Goal: Task Accomplishment & Management: Use online tool/utility

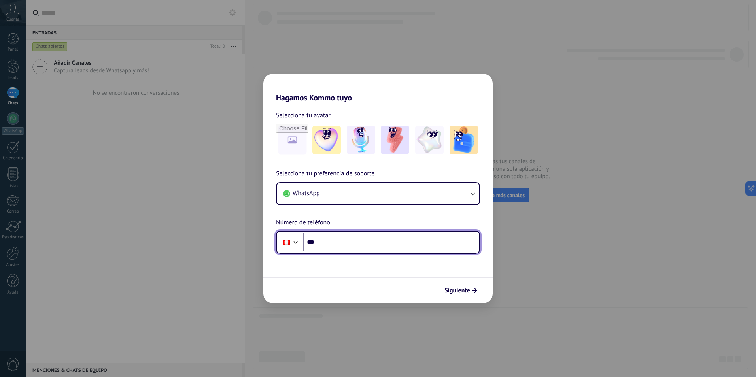
click at [369, 251] on input "***" at bounding box center [391, 242] width 176 height 18
type input "**********"
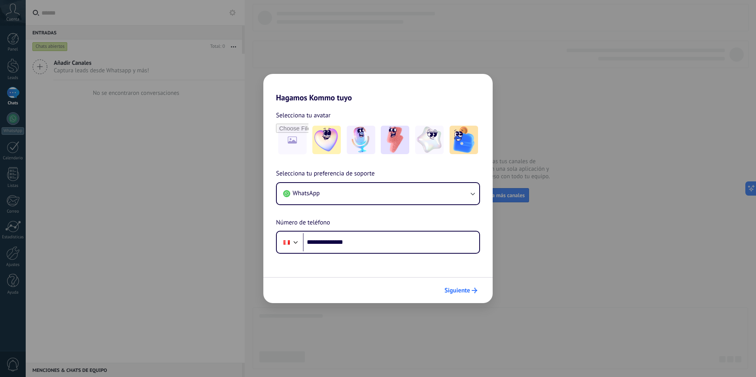
click at [451, 294] on span "Siguiente" at bounding box center [458, 291] width 26 height 6
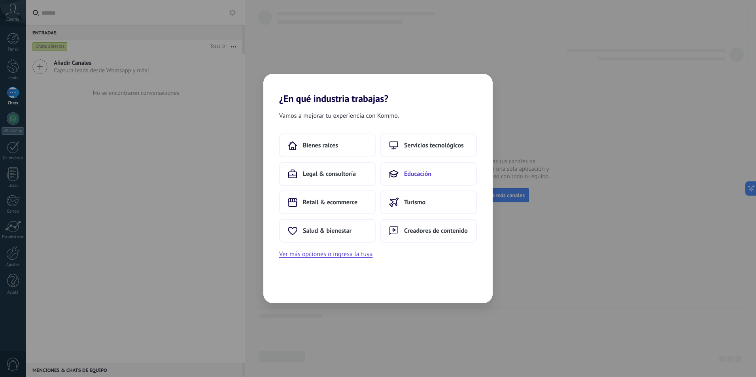
click at [440, 176] on button "Educación" at bounding box center [429, 174] width 97 height 24
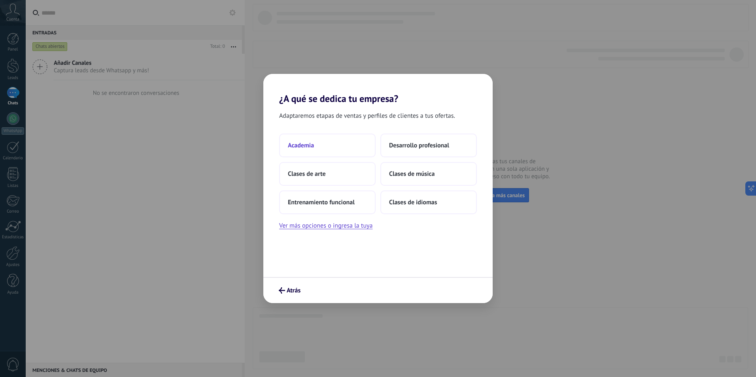
click at [351, 151] on button "Academia" at bounding box center [327, 146] width 97 height 24
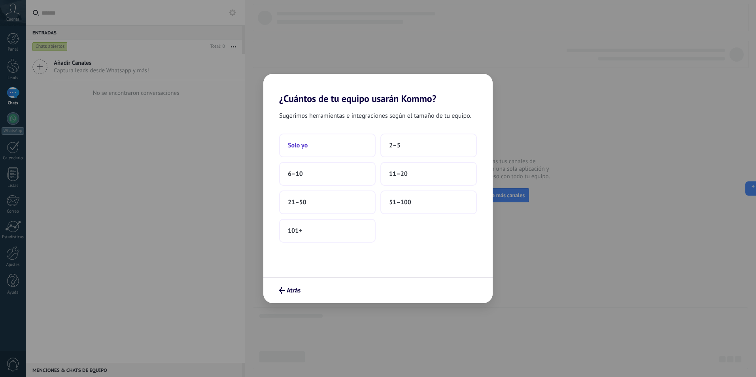
click at [325, 148] on button "Solo yo" at bounding box center [327, 146] width 97 height 24
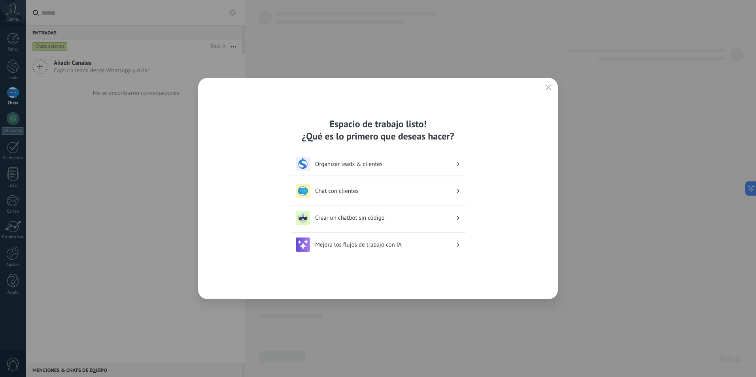
click at [552, 87] on button "button" at bounding box center [549, 87] width 10 height 11
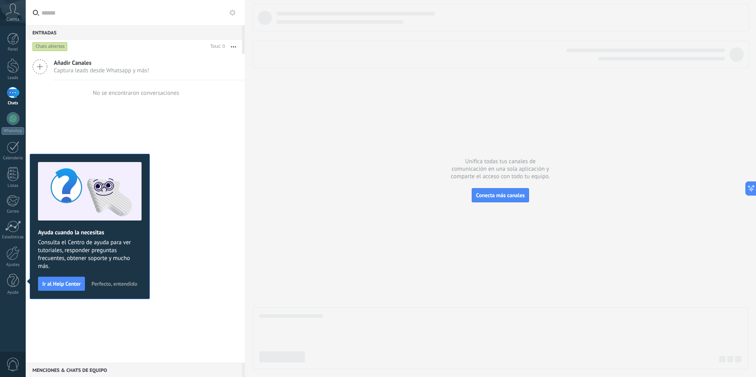
click at [184, 212] on div "Añadir Canales Captura leads desde Whatsapp y más! No se encontraron conversaci…" at bounding box center [135, 208] width 219 height 309
click at [231, 15] on icon at bounding box center [232, 12] width 6 height 6
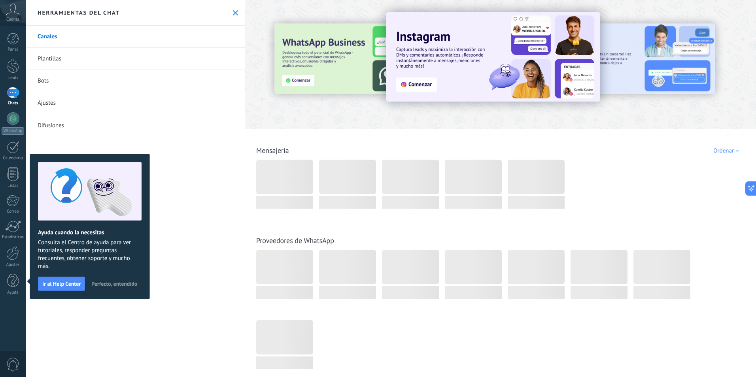
click at [123, 288] on button "Perfecto, entendido" at bounding box center [114, 284] width 53 height 12
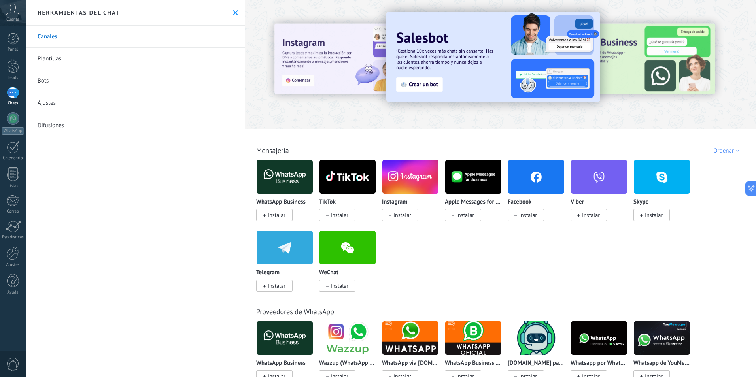
click at [269, 218] on span "Instalar" at bounding box center [277, 215] width 18 height 7
click at [286, 216] on span "Instalar" at bounding box center [277, 215] width 18 height 7
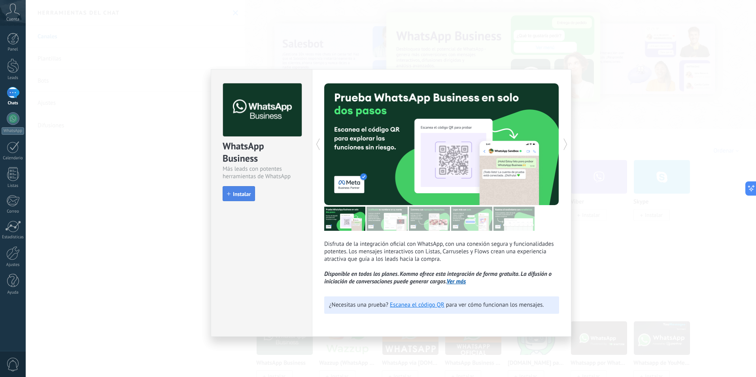
click at [239, 195] on span "Instalar" at bounding box center [242, 194] width 18 height 6
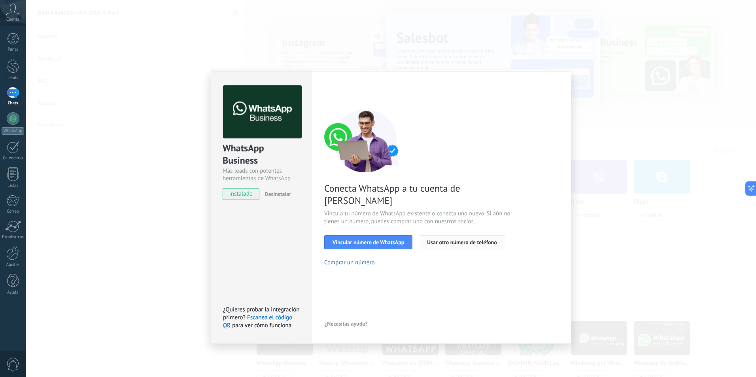
click at [486, 240] on span "Usar otro número de teléfono" at bounding box center [462, 243] width 70 height 6
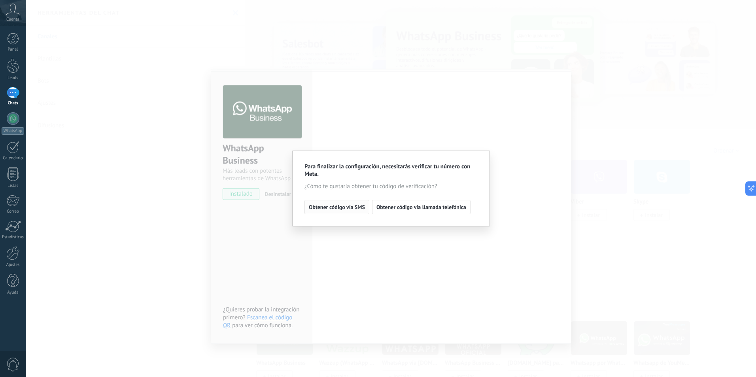
click at [348, 208] on span "Obtener código vía SMS" at bounding box center [337, 208] width 56 height 6
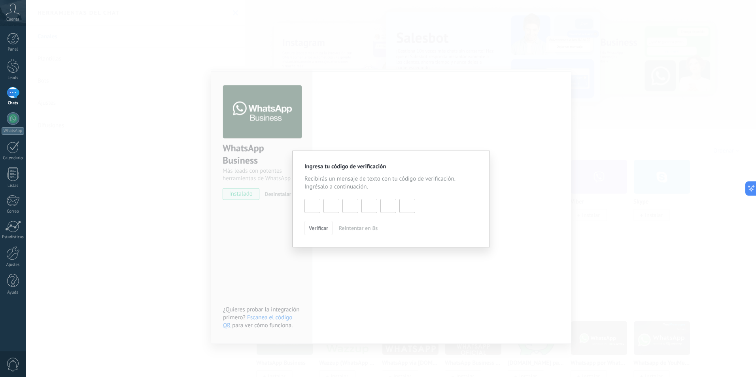
click at [470, 114] on div "Ingresa tu código de verificación Recibirás un mensaje de texto con tu código d…" at bounding box center [391, 188] width 731 height 377
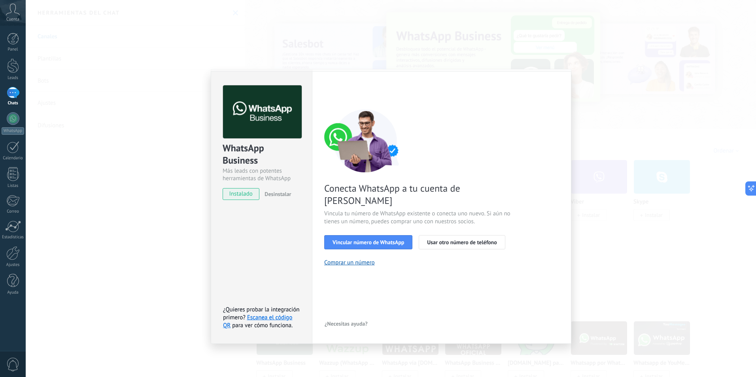
click at [618, 209] on div "WhatsApp Business Más leads con potentes herramientas de WhatsApp instalado Des…" at bounding box center [391, 188] width 731 height 377
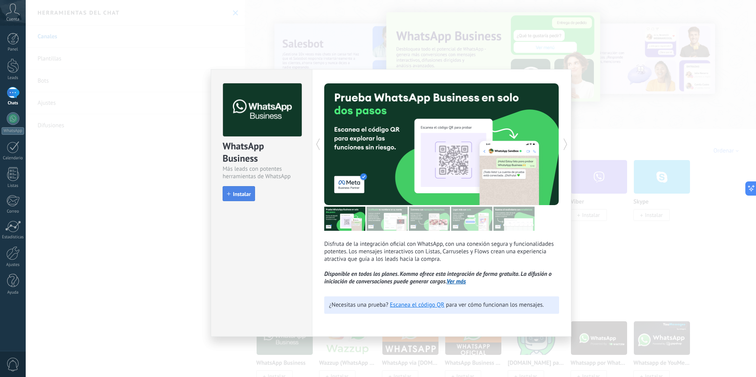
click at [246, 194] on span "Instalar" at bounding box center [242, 194] width 18 height 6
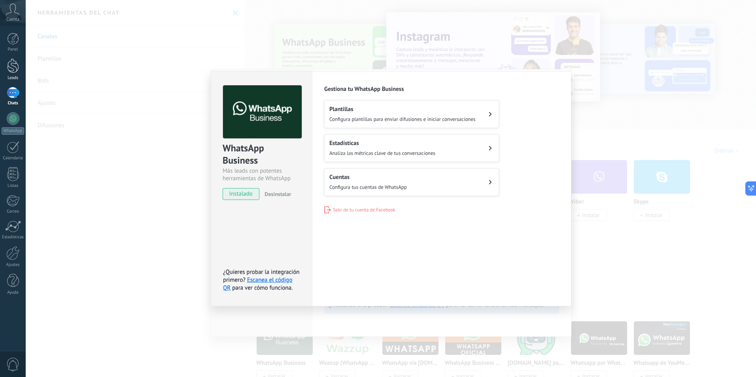
click at [7, 73] on link "Leads" at bounding box center [13, 70] width 26 height 22
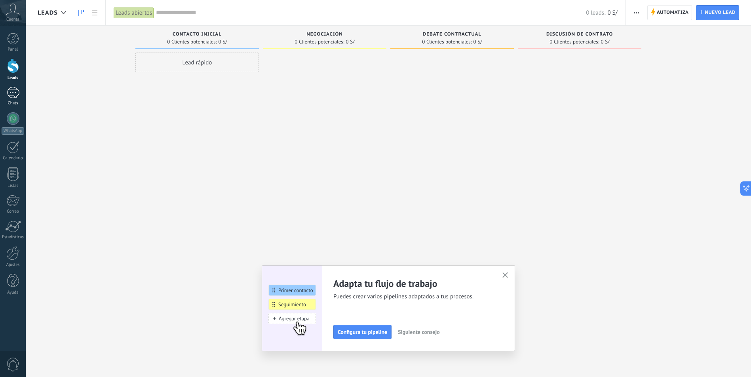
click at [21, 96] on link "Chats" at bounding box center [13, 96] width 26 height 19
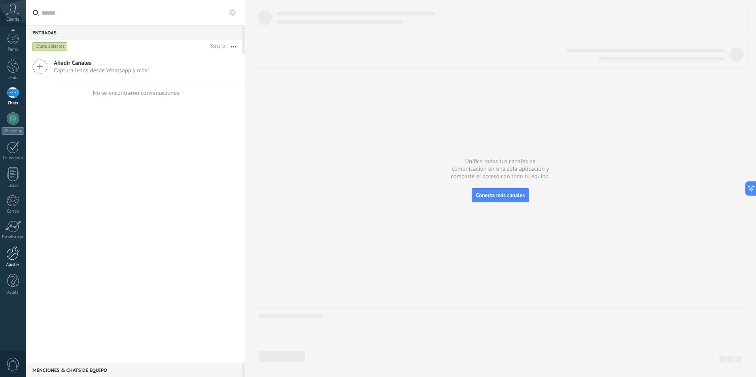
click at [17, 256] on div at bounding box center [12, 253] width 13 height 14
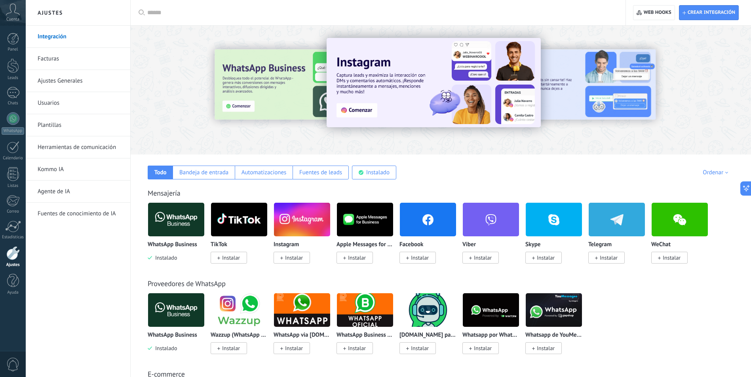
click at [163, 259] on span "Instalado" at bounding box center [164, 257] width 25 height 7
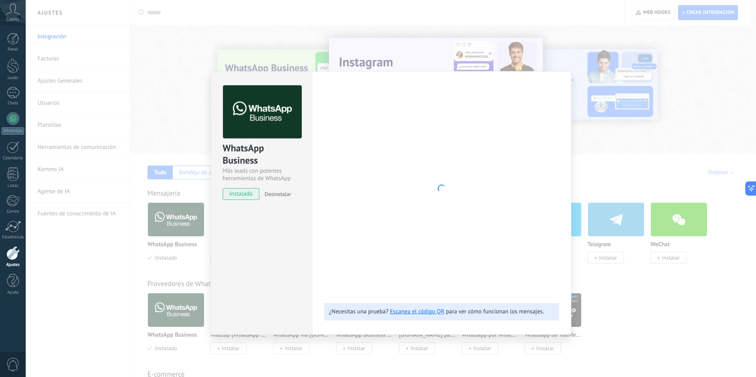
click at [281, 199] on button "Desinstalar" at bounding box center [277, 194] width 30 height 12
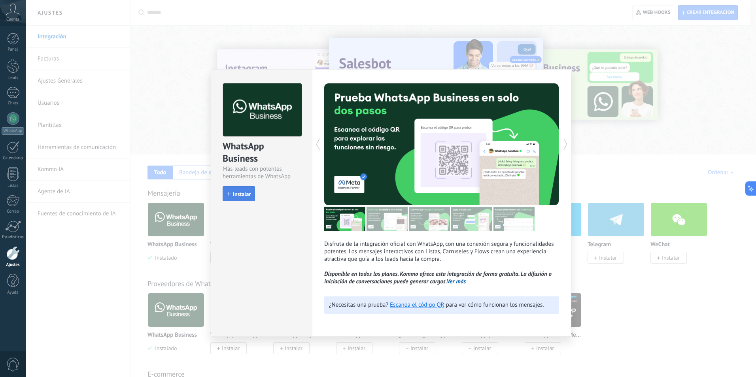
click at [244, 198] on button "Instalar" at bounding box center [239, 193] width 32 height 15
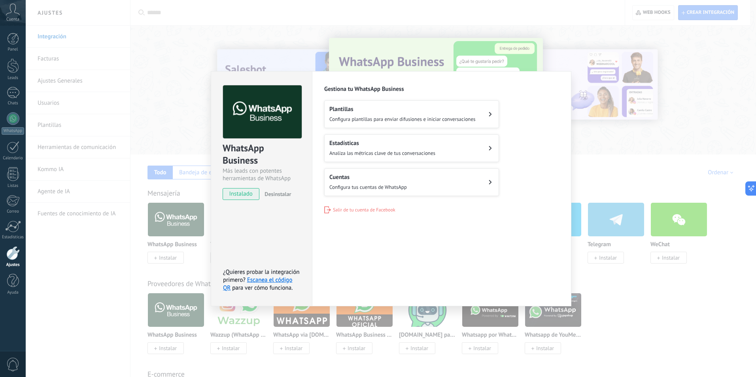
click at [485, 115] on button "Plantillas Configura plantillas para enviar difusiones e iniciar conversaciones" at bounding box center [411, 114] width 175 height 28
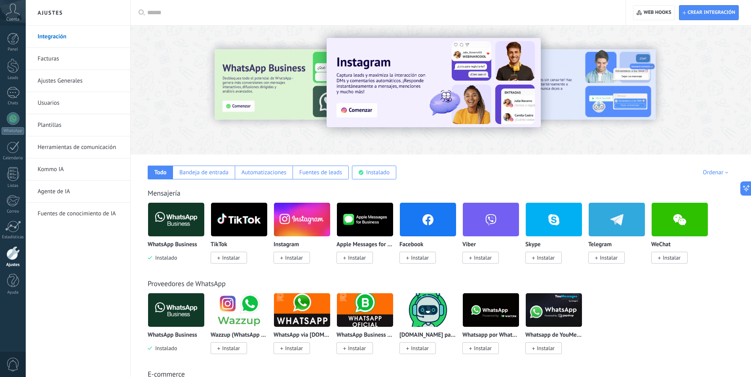
click at [177, 227] on img at bounding box center [176, 220] width 56 height 38
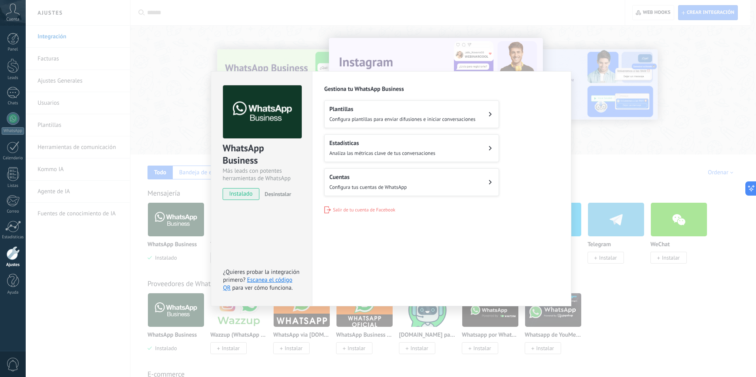
click at [373, 182] on div "Cuentas Configura tus cuentas de WhatsApp" at bounding box center [369, 182] width 78 height 17
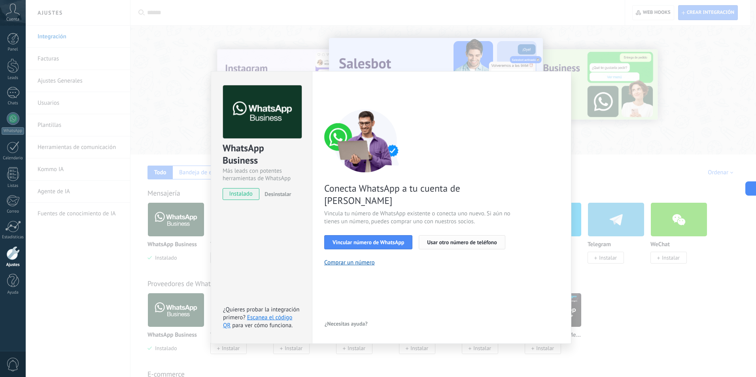
click at [447, 240] on span "Usar otro número de teléfono" at bounding box center [462, 243] width 70 height 6
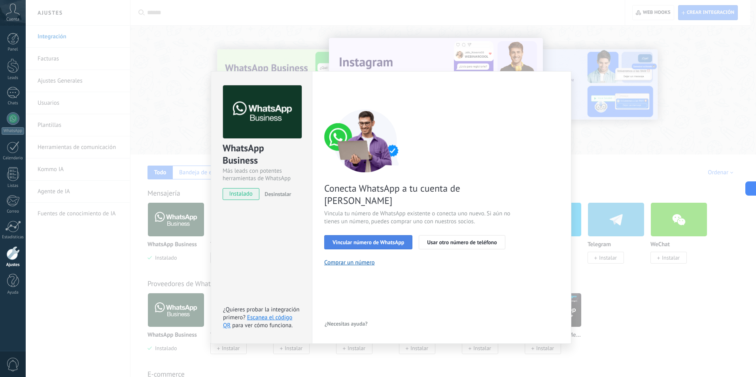
click at [381, 240] on span "Vincular número de WhatsApp" at bounding box center [369, 243] width 72 height 6
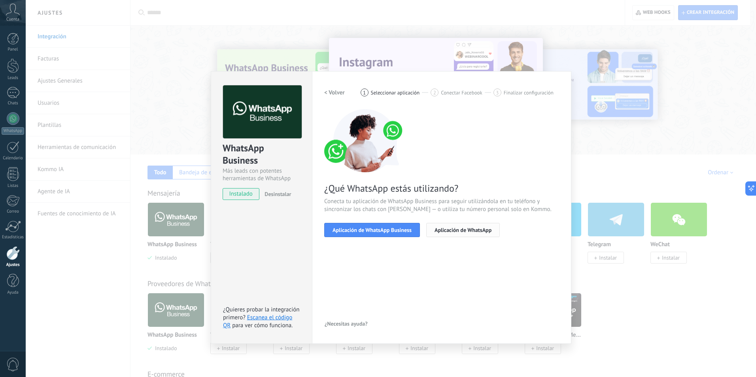
click at [451, 230] on span "Aplicación de WhatsApp" at bounding box center [463, 230] width 57 height 6
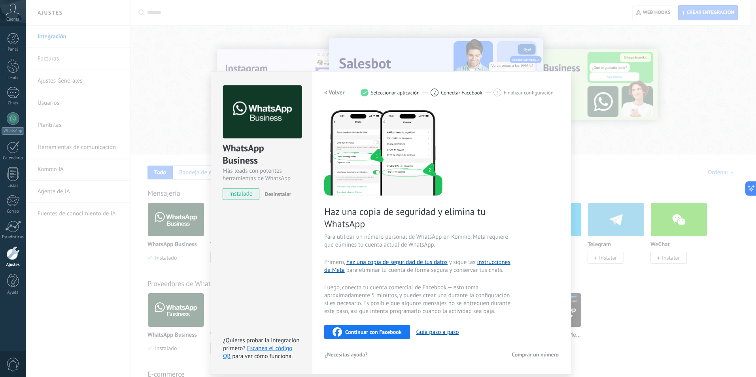
click at [390, 332] on span "Continuar con Facebook" at bounding box center [373, 333] width 57 height 6
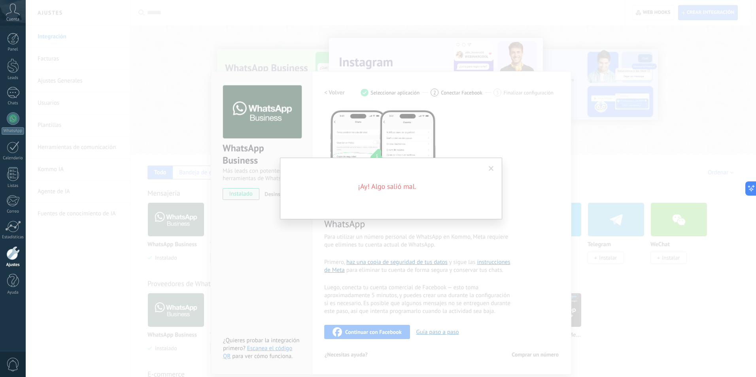
click at [493, 168] on span at bounding box center [491, 169] width 5 height 6
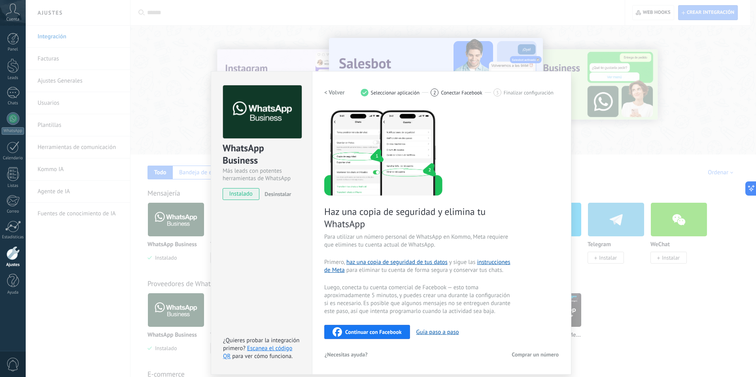
click at [582, 61] on div "WhatsApp Business Más leads con potentes herramientas de WhatsApp instalado Des…" at bounding box center [391, 188] width 731 height 377
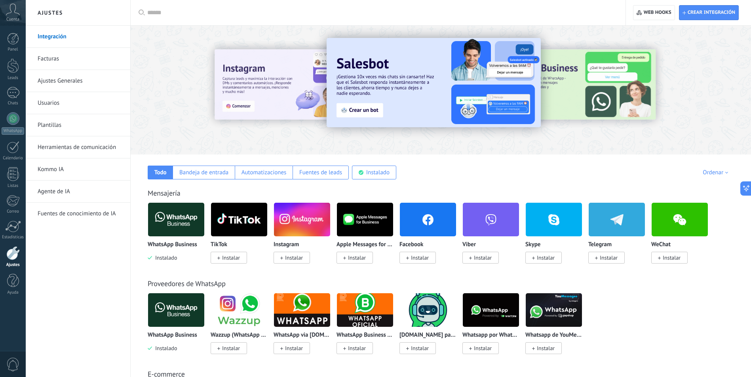
click at [168, 261] on span "Instalado" at bounding box center [164, 257] width 25 height 7
click at [167, 260] on body ".abccls-1,.abccls-2{fill-rule:evenodd}.abccls-2{fill:#fff} .abfcls-1{fill:none}…" at bounding box center [375, 188] width 751 height 377
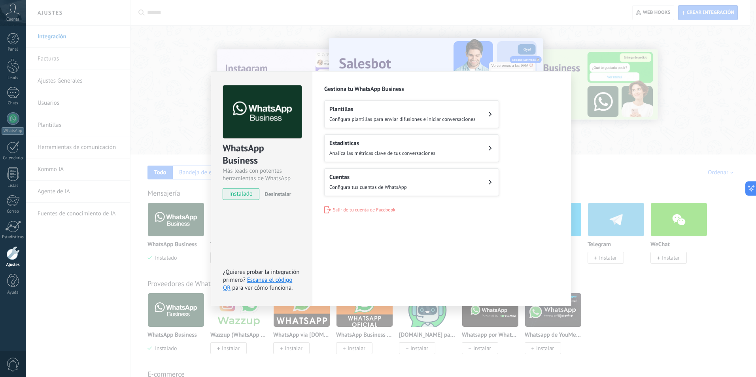
click at [350, 207] on span "Salir de tu cuenta de Facebook" at bounding box center [364, 210] width 63 height 6
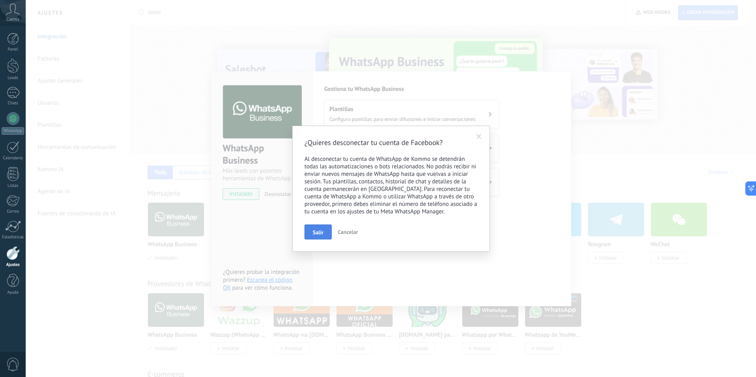
click at [317, 231] on span "Salir" at bounding box center [318, 233] width 11 height 6
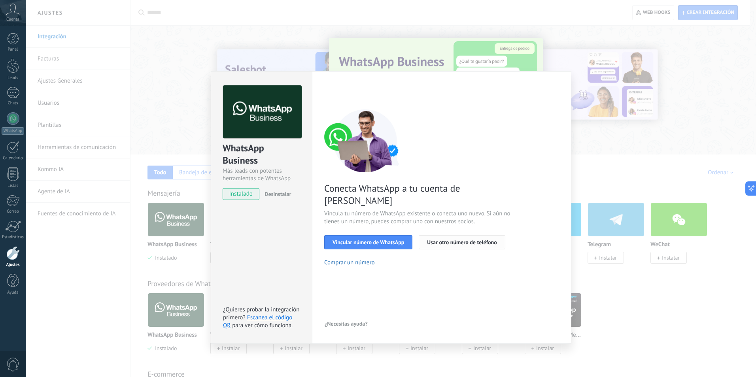
click at [468, 240] on span "Usar otro número de teléfono" at bounding box center [462, 243] width 70 height 6
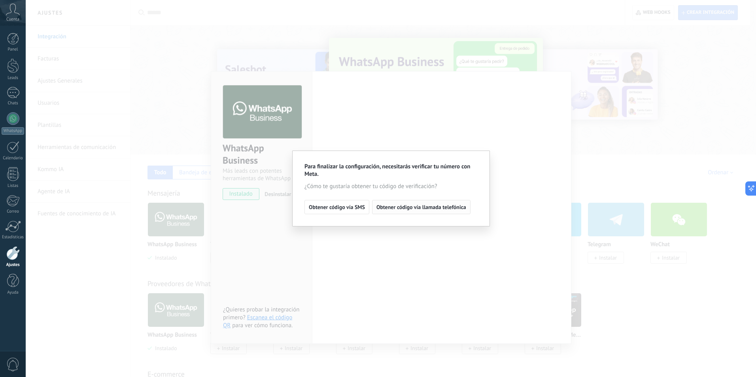
click at [429, 208] on span "Obtener código vía llamada telefónica" at bounding box center [422, 208] width 90 height 6
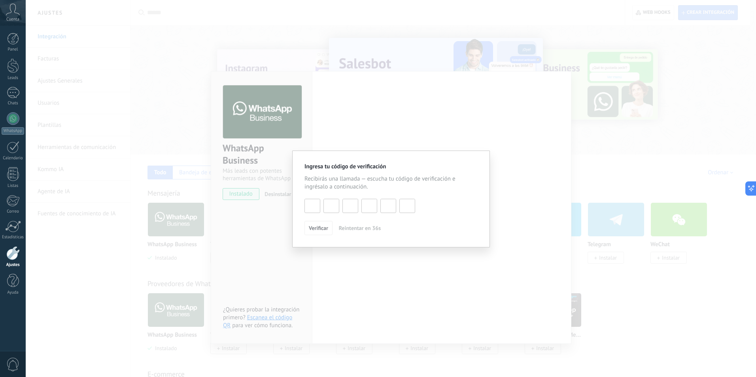
type input "*"
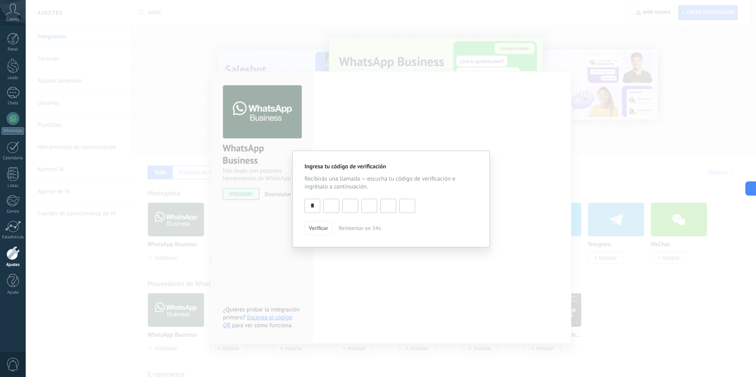
type input "*"
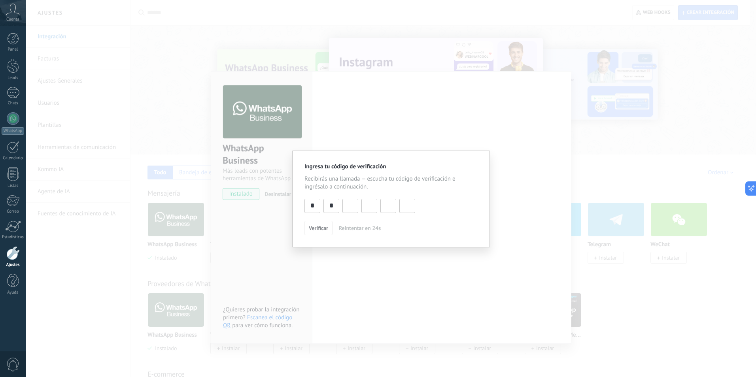
type input "*"
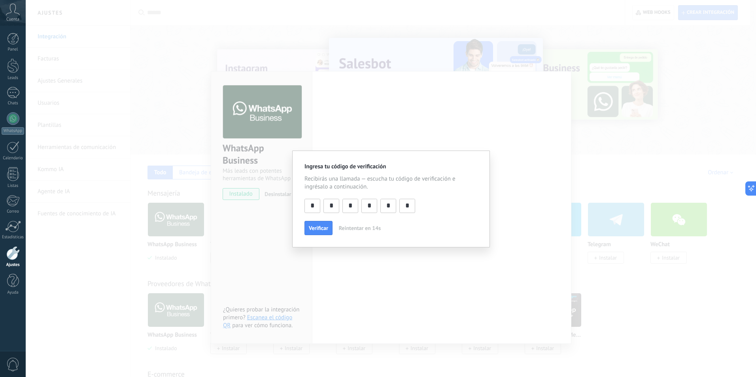
click at [406, 203] on input "*" at bounding box center [407, 205] width 15 height 13
type input "*"
click at [317, 227] on span "Verificar" at bounding box center [318, 229] width 19 height 6
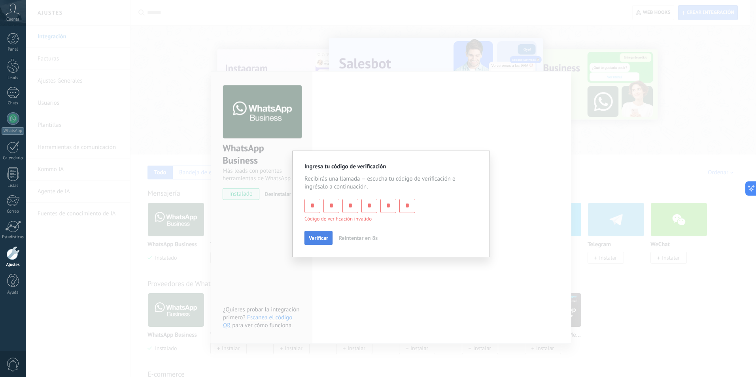
click at [410, 205] on input "*" at bounding box center [407, 205] width 15 height 13
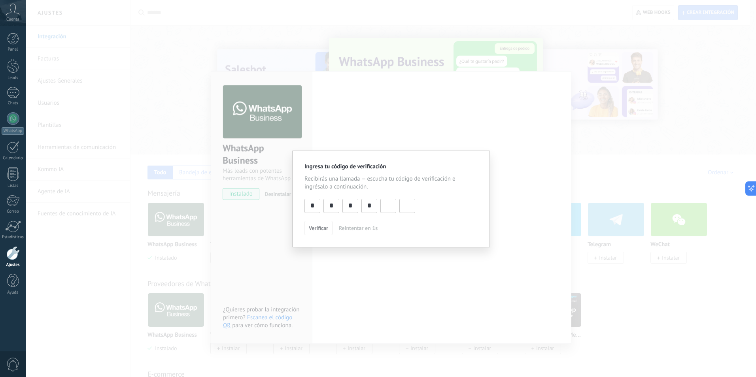
click at [371, 205] on input "*" at bounding box center [369, 205] width 15 height 13
click at [353, 226] on span "Reintentar" at bounding box center [351, 229] width 25 height 6
click at [316, 205] on input at bounding box center [312, 205] width 15 height 13
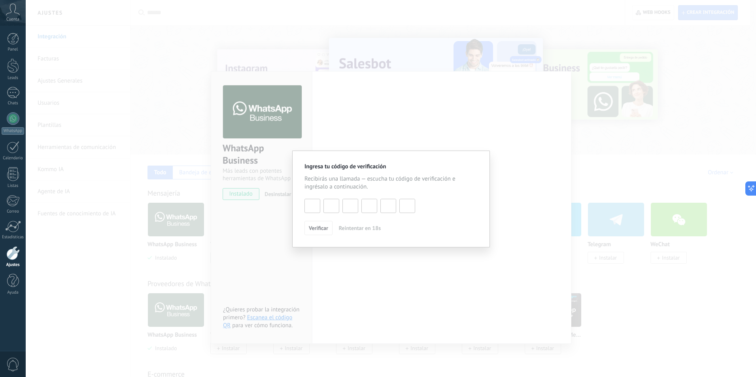
click at [479, 103] on div "Ingresa tu código de verificación Recibirás una llamada — escucha tu código de …" at bounding box center [391, 188] width 731 height 377
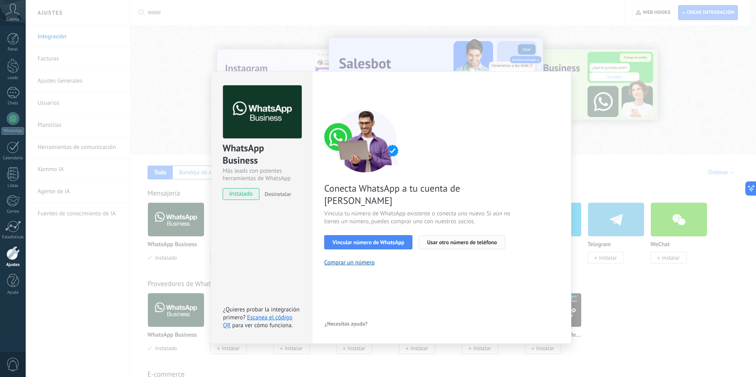
click at [454, 240] on span "Usar otro número de teléfono" at bounding box center [462, 243] width 70 height 6
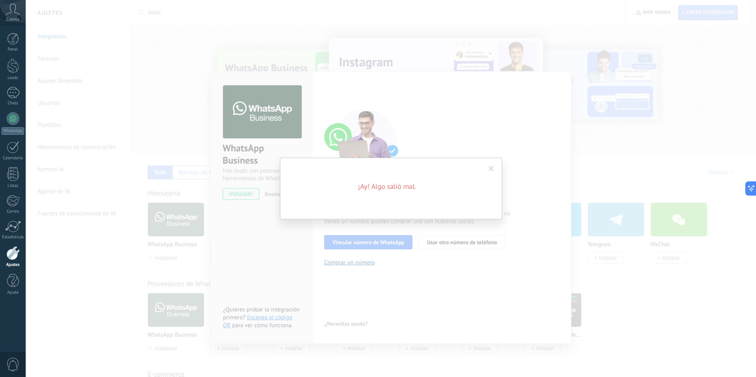
click at [494, 167] on span at bounding box center [491, 168] width 13 height 13
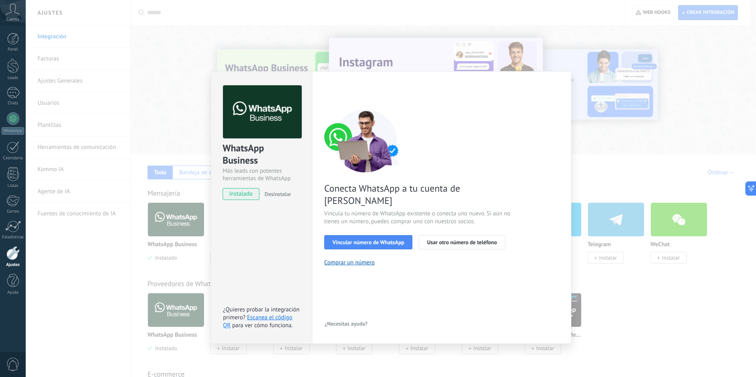
click at [605, 127] on div "WhatsApp Business Más leads con potentes herramientas de WhatsApp instalado Des…" at bounding box center [391, 188] width 731 height 377
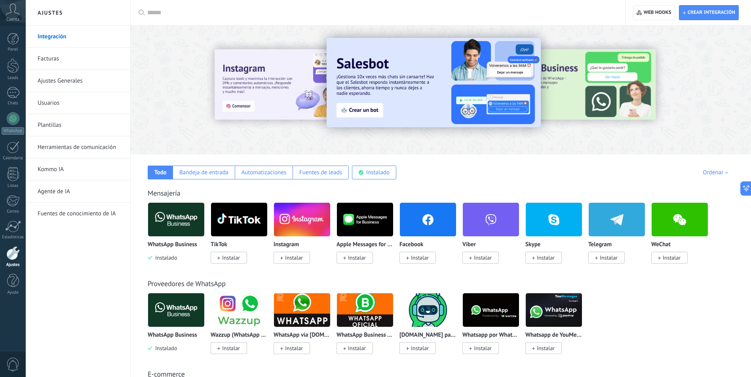
click at [166, 257] on span "Instalado" at bounding box center [164, 257] width 25 height 7
click at [169, 234] on img at bounding box center [176, 220] width 56 height 38
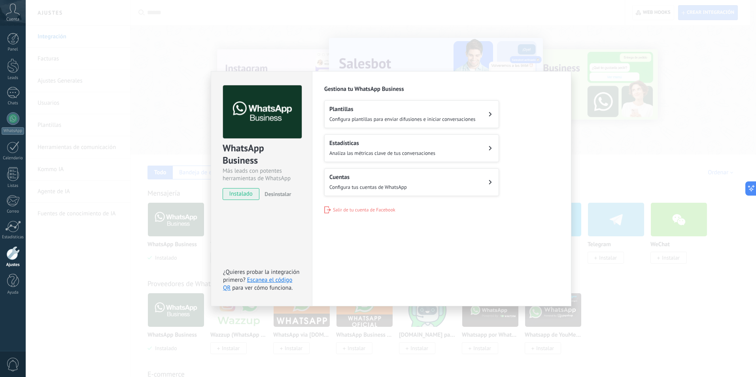
click at [377, 205] on div "Gestiona tu WhatsApp Business Plantillas Configura plantillas para enviar difus…" at bounding box center [441, 149] width 235 height 128
click at [380, 208] on span "Salir de tu cuenta de Facebook" at bounding box center [364, 210] width 63 height 6
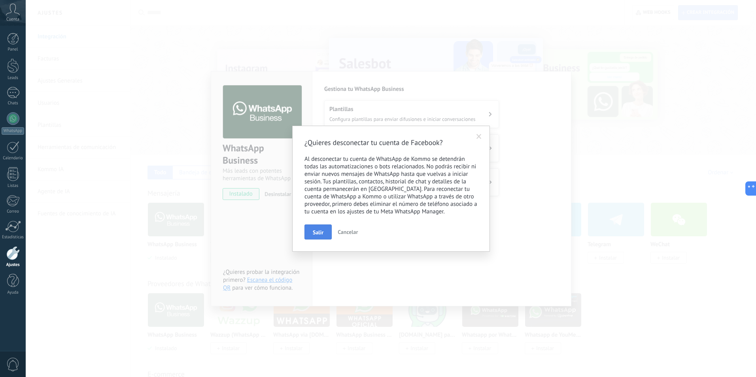
click at [314, 234] on span "Salir" at bounding box center [318, 233] width 11 height 6
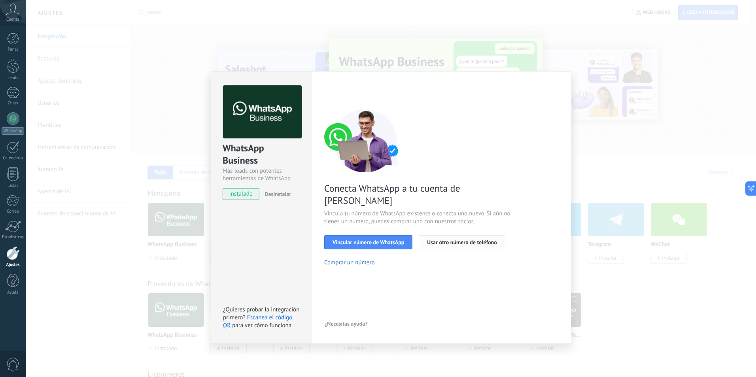
click at [440, 240] on span "Usar otro número de teléfono" at bounding box center [462, 243] width 70 height 6
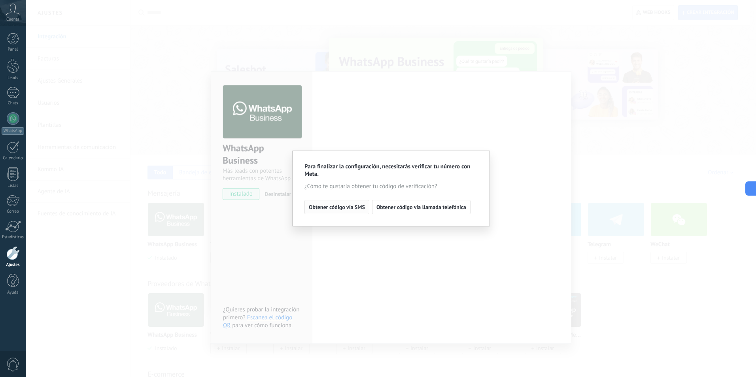
click at [330, 207] on span "Obtener código vía SMS" at bounding box center [337, 208] width 56 height 6
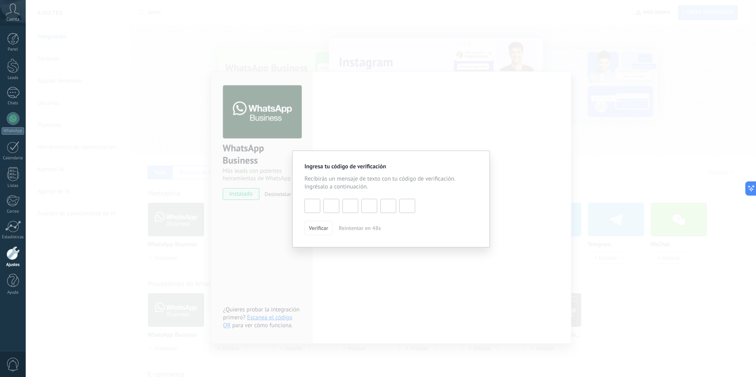
type input "*"
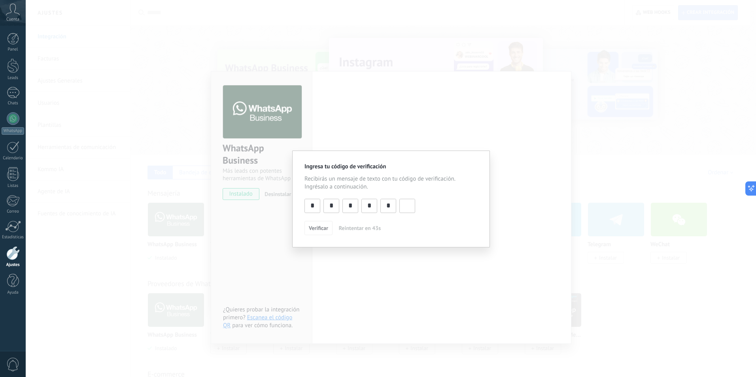
type input "*"
click at [316, 231] on span "Verificar" at bounding box center [318, 229] width 19 height 6
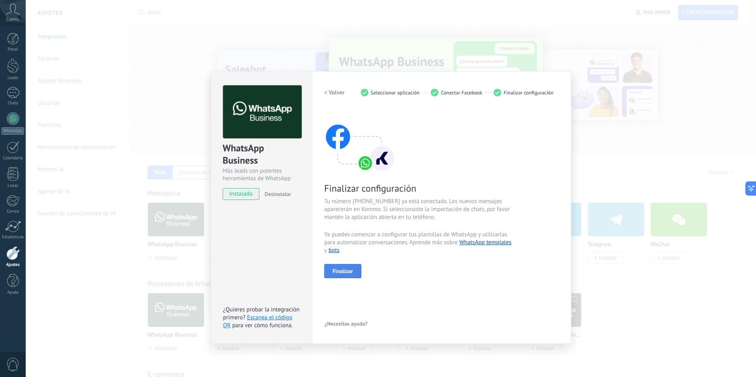
click at [335, 273] on span "Finalizar" at bounding box center [343, 272] width 21 height 6
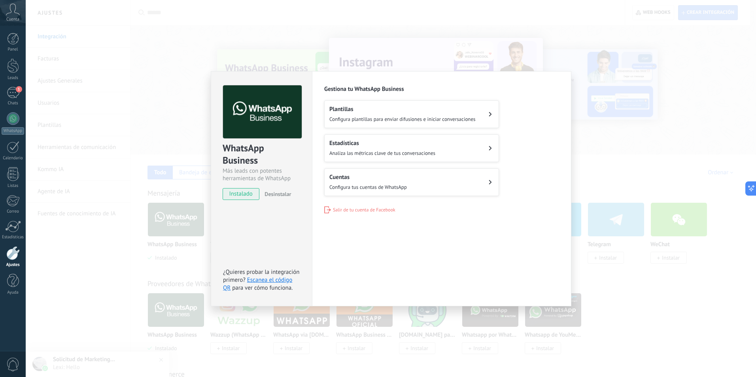
click at [569, 44] on div "WhatsApp Business Más leads con potentes herramientas de WhatsApp instalado Des…" at bounding box center [391, 188] width 731 height 377
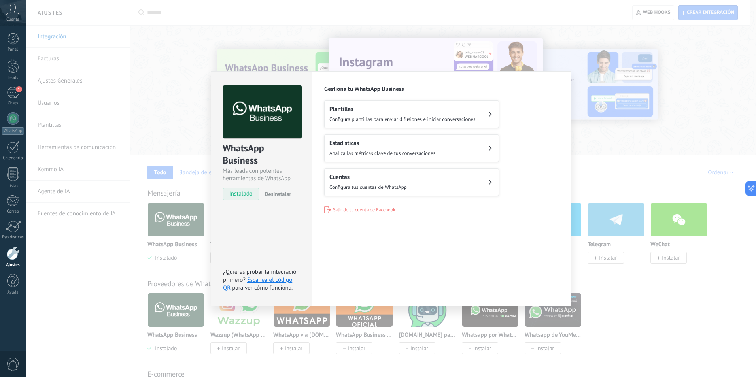
click at [617, 121] on div "WhatsApp Business Más leads con potentes herramientas de WhatsApp instalado Des…" at bounding box center [391, 188] width 731 height 377
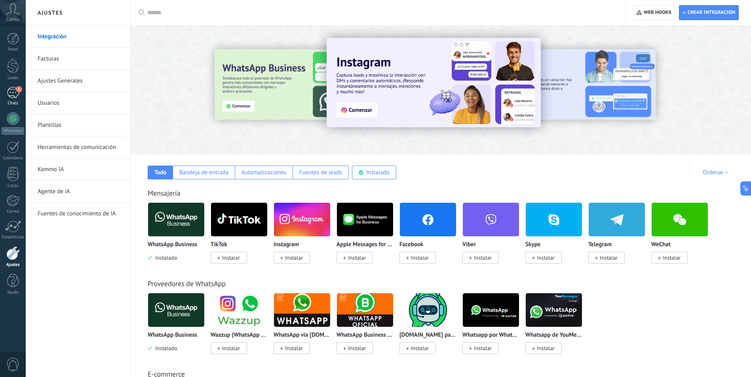
click at [11, 91] on div "1" at bounding box center [13, 92] width 13 height 11
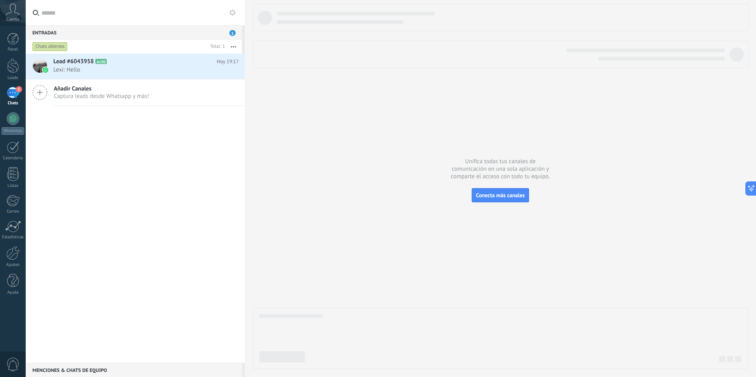
click at [230, 15] on icon at bounding box center [232, 12] width 6 height 6
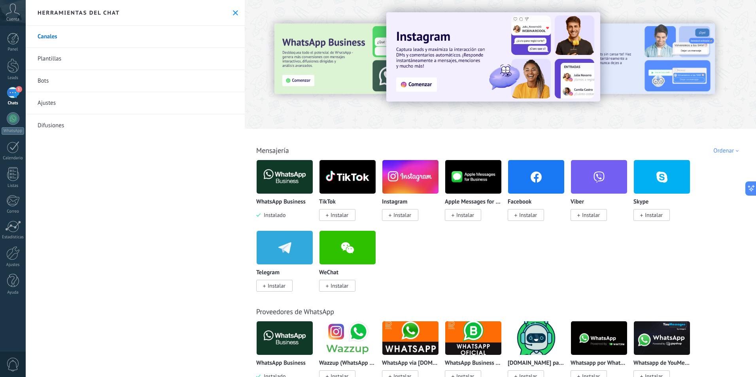
click at [59, 80] on link "Bots" at bounding box center [135, 81] width 219 height 22
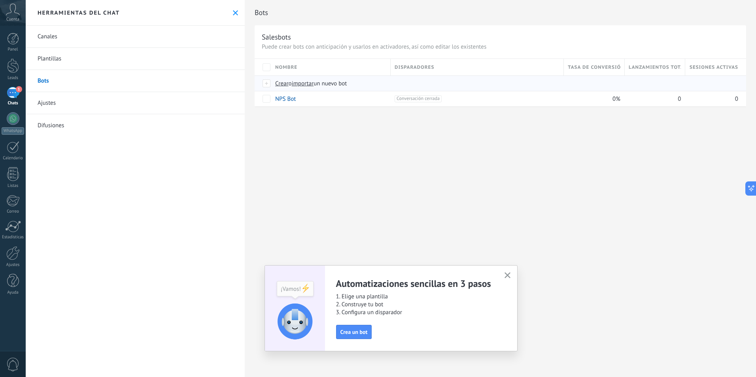
click at [303, 86] on span "importar" at bounding box center [303, 84] width 22 height 8
click at [0, 0] on input "importar un nuevo bot" at bounding box center [0, 0] width 0 height 0
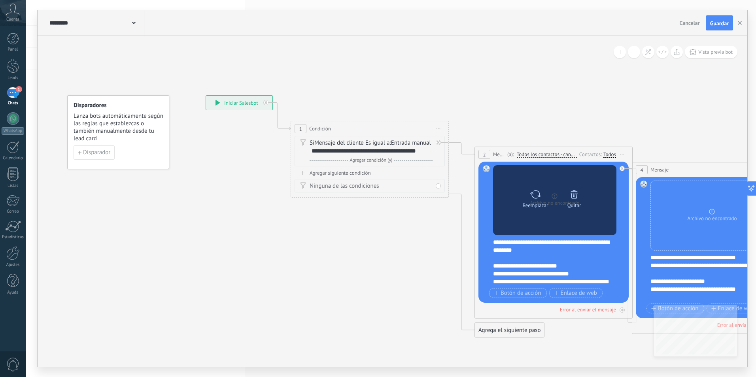
click at [573, 202] on div at bounding box center [574, 195] width 11 height 16
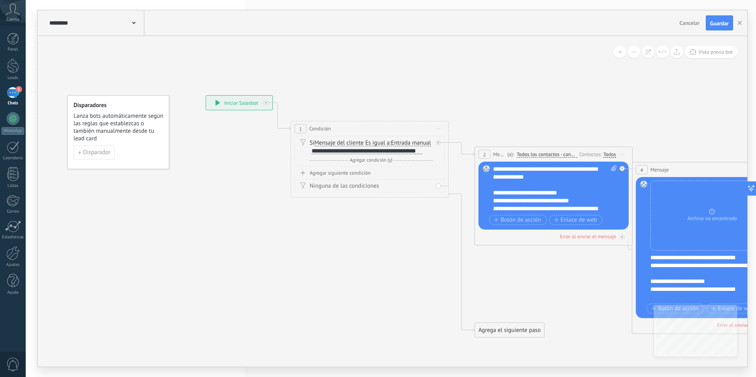
click at [612, 168] on icon at bounding box center [614, 168] width 5 height 6
click input "Subir" at bounding box center [0, 0] width 0 height 0
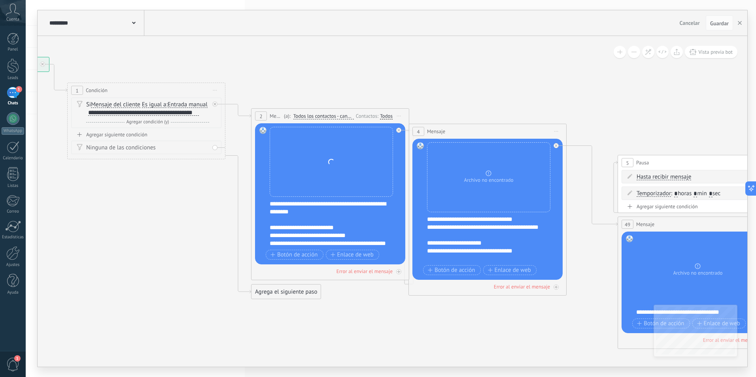
drag, startPoint x: 688, startPoint y: 133, endPoint x: 461, endPoint y: 88, distance: 231.8
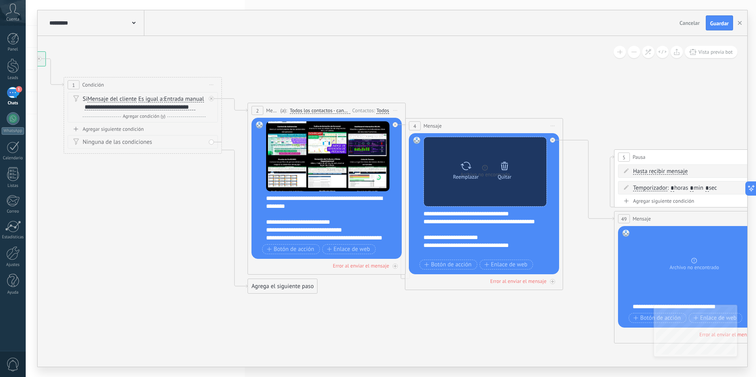
click at [511, 173] on div "Quitar" at bounding box center [504, 169] width 33 height 22
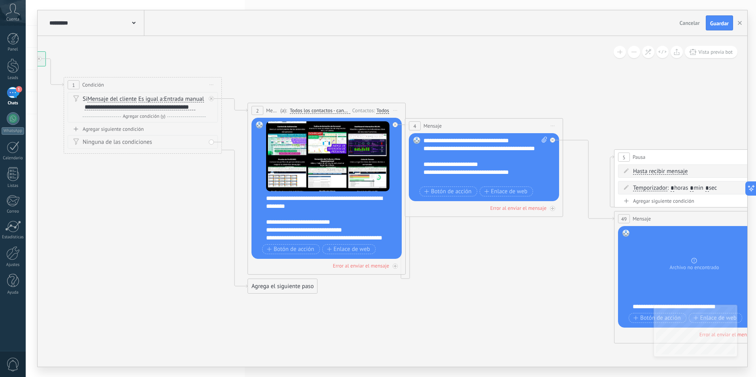
click at [544, 138] on icon at bounding box center [544, 140] width 5 height 6
click input "Subir" at bounding box center [0, 0] width 0 height 0
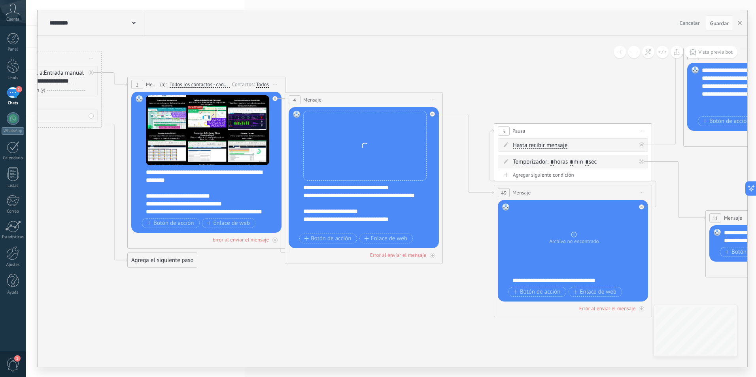
drag, startPoint x: 563, startPoint y: 84, endPoint x: 414, endPoint y: 41, distance: 155.4
click at [414, 41] on icon at bounding box center [738, 269] width 2155 height 885
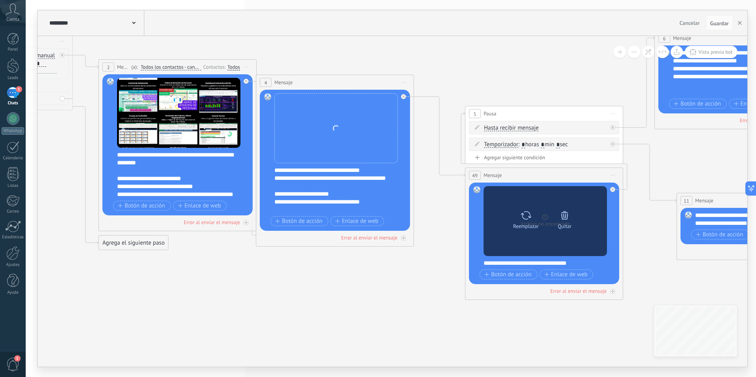
click at [567, 224] on div "Quitar" at bounding box center [565, 227] width 14 height 6
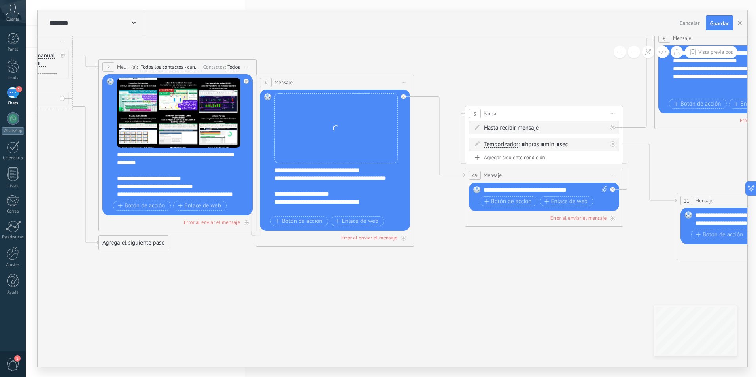
click at [603, 191] on icon at bounding box center [604, 189] width 5 height 6
click input "Subir" at bounding box center [0, 0] width 0 height 0
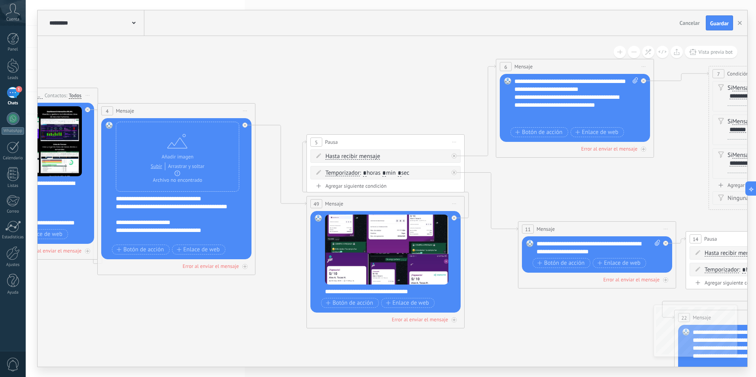
drag, startPoint x: 581, startPoint y: 80, endPoint x: 422, endPoint y: 108, distance: 161.2
click at [422, 108] on icon at bounding box center [550, 281] width 2155 height 885
click at [725, 25] on span "Guardar" at bounding box center [720, 24] width 19 height 6
click at [743, 22] on button "button" at bounding box center [740, 22] width 12 height 15
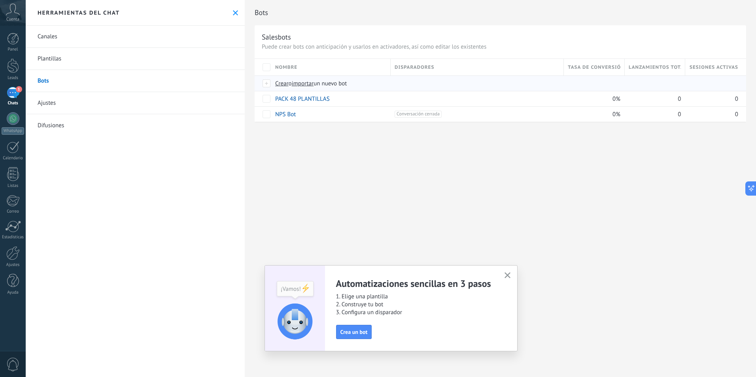
click at [305, 85] on span "importar" at bounding box center [303, 84] width 22 height 8
click at [0, 0] on input "importar un nuevo bot" at bounding box center [0, 0] width 0 height 0
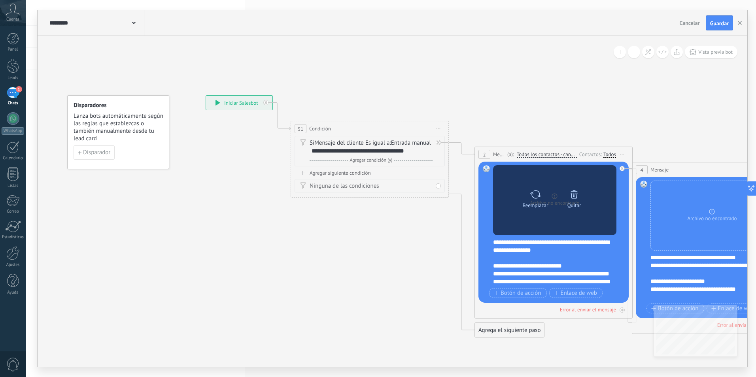
click at [572, 196] on icon at bounding box center [574, 194] width 7 height 8
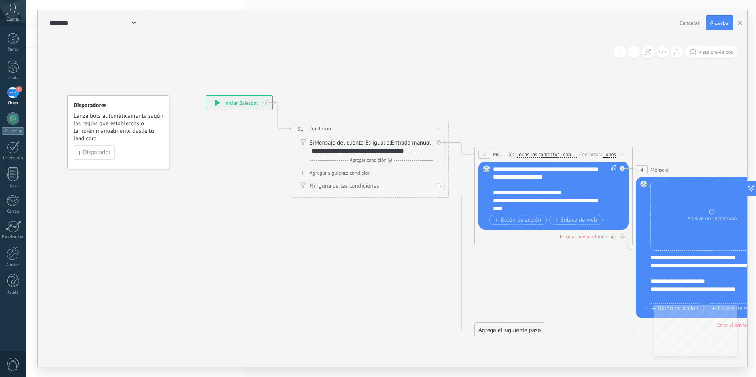
click at [616, 169] on icon at bounding box center [614, 168] width 5 height 6
click input "Subir" at bounding box center [0, 0] width 0 height 0
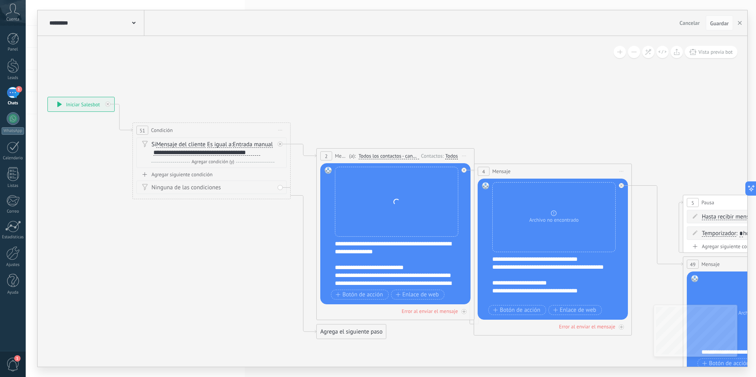
drag, startPoint x: 698, startPoint y: 102, endPoint x: 473, endPoint y: 72, distance: 226.7
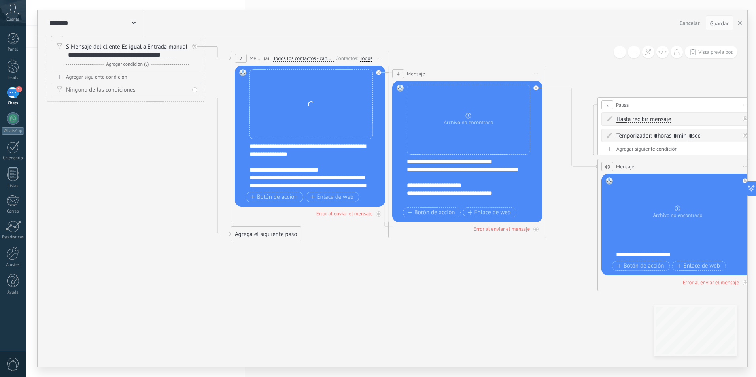
drag, startPoint x: 589, startPoint y: 112, endPoint x: 523, endPoint y: 13, distance: 118.4
click at [523, 13] on div "**********" at bounding box center [393, 188] width 710 height 357
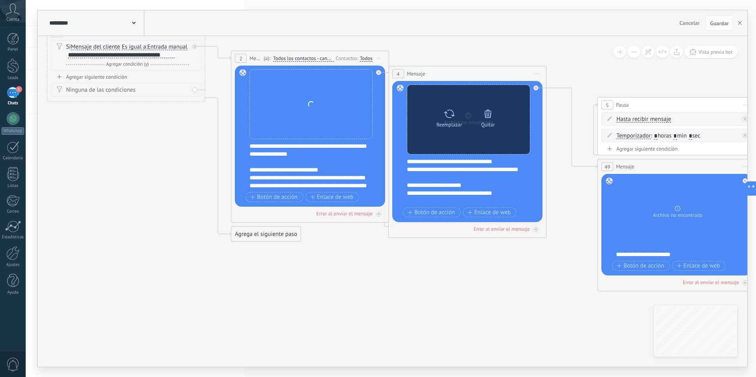
click at [493, 119] on div at bounding box center [488, 114] width 11 height 16
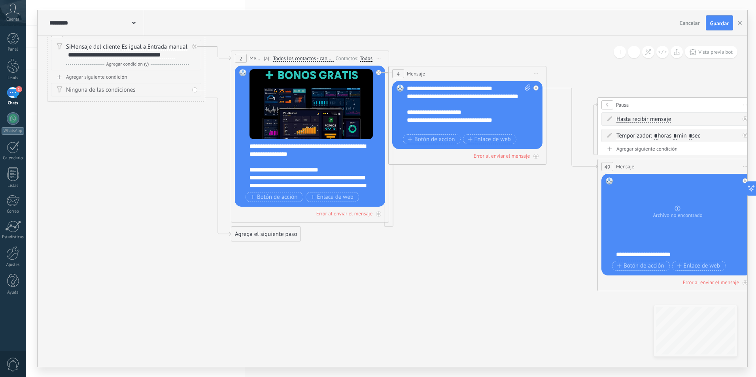
click at [526, 87] on icon at bounding box center [527, 88] width 5 height 6
click input "Subir" at bounding box center [0, 0] width 0 height 0
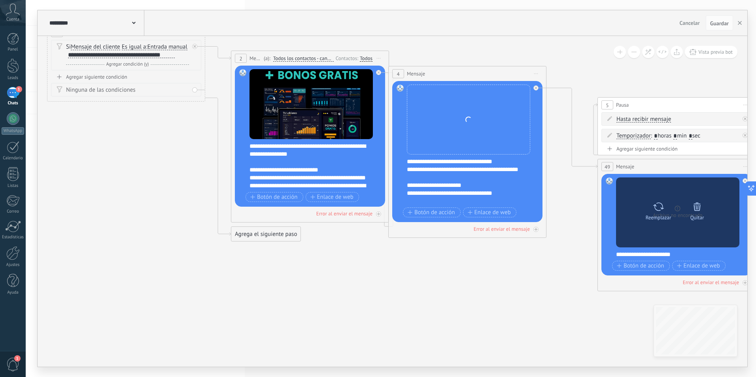
click at [704, 209] on div "Quitar" at bounding box center [697, 210] width 33 height 22
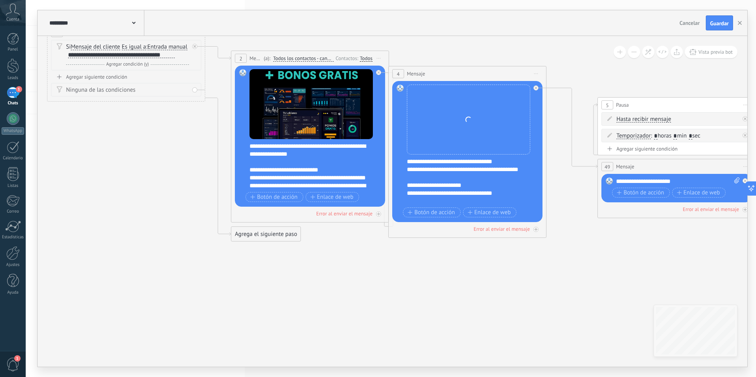
click at [735, 179] on icon at bounding box center [737, 181] width 5 height 6
click input "Subir" at bounding box center [0, 0] width 0 height 0
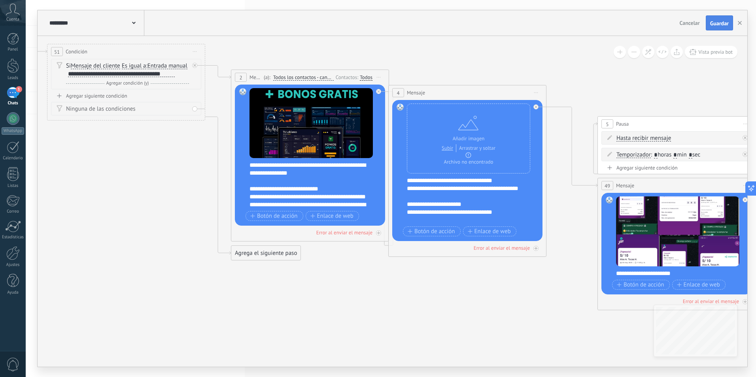
click at [715, 25] on span "Guardar" at bounding box center [720, 24] width 19 height 6
click at [739, 24] on use "button" at bounding box center [740, 23] width 4 height 4
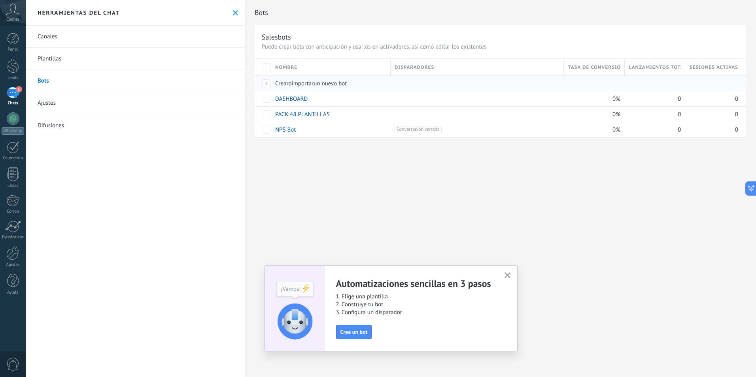
click at [311, 86] on span "importar" at bounding box center [303, 84] width 22 height 8
click at [0, 0] on input "importar un nuevo bot" at bounding box center [0, 0] width 0 height 0
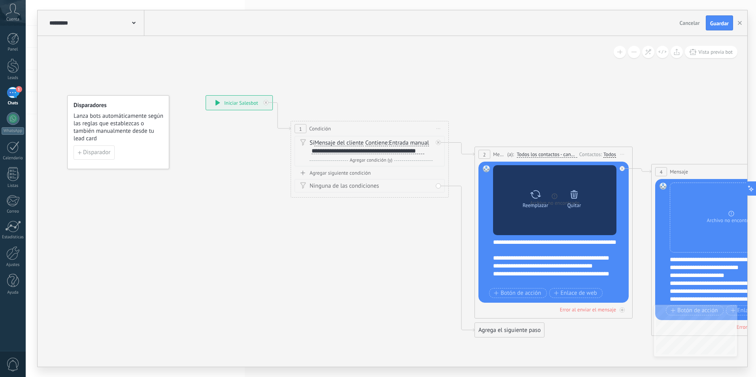
click at [577, 203] on div "Quitar" at bounding box center [575, 206] width 14 height 6
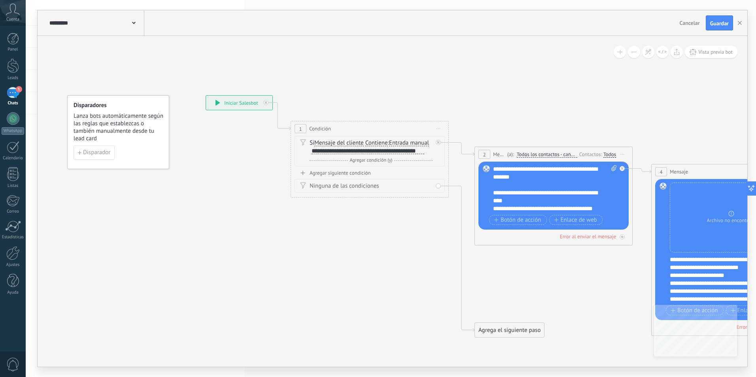
click at [614, 169] on span at bounding box center [613, 188] width 8 height 47
click input "Subir" at bounding box center [0, 0] width 0 height 0
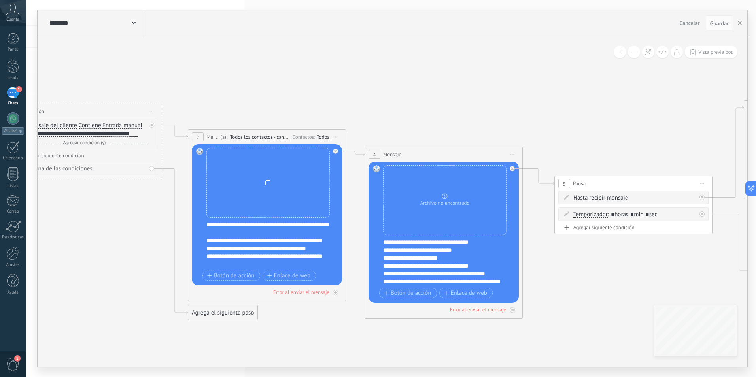
drag, startPoint x: 672, startPoint y: 106, endPoint x: 383, endPoint y: 81, distance: 289.9
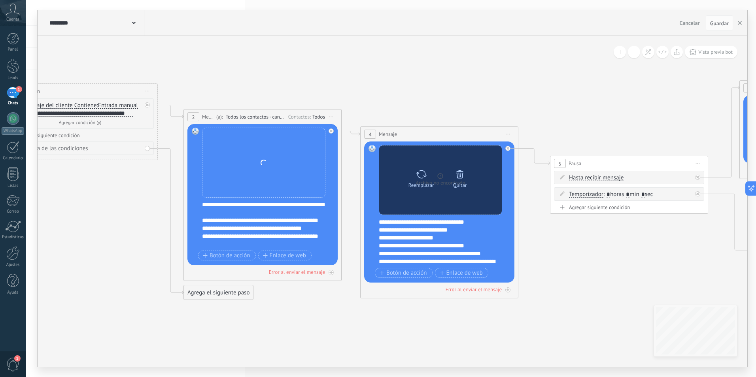
click at [464, 174] on icon at bounding box center [460, 174] width 11 height 11
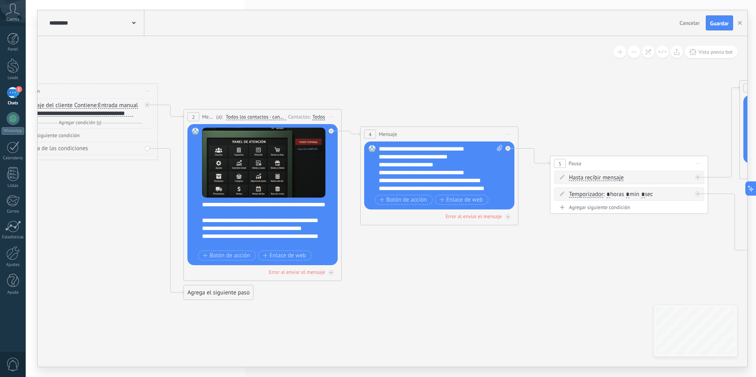
click at [497, 151] on span at bounding box center [499, 168] width 8 height 47
click input "Subir" at bounding box center [0, 0] width 0 height 0
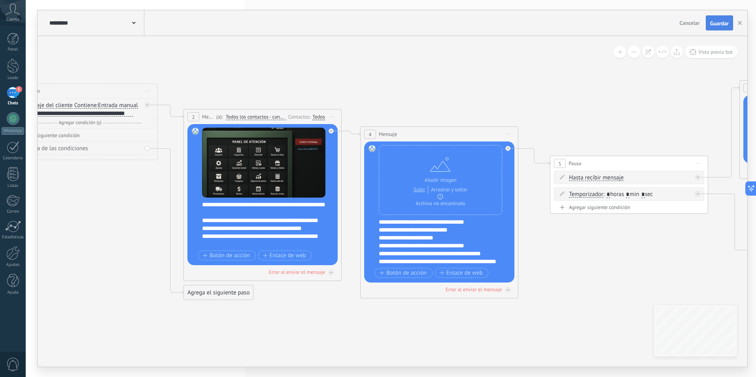
click at [728, 26] on span "Guardar" at bounding box center [720, 24] width 19 height 6
click at [740, 26] on button "button" at bounding box center [740, 22] width 12 height 15
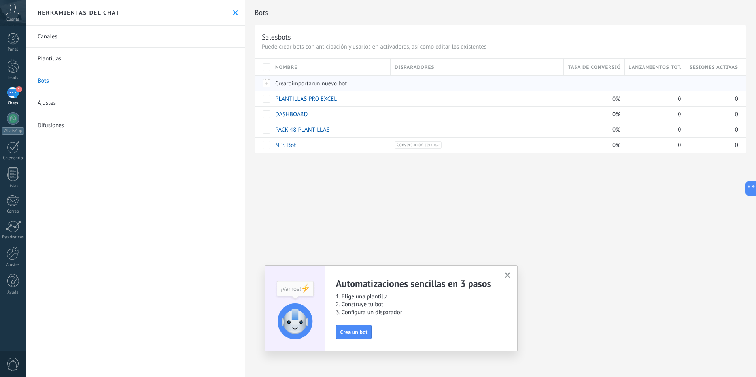
click at [308, 82] on span "importar" at bounding box center [303, 84] width 22 height 8
click at [0, 0] on input "importar un nuevo bot" at bounding box center [0, 0] width 0 height 0
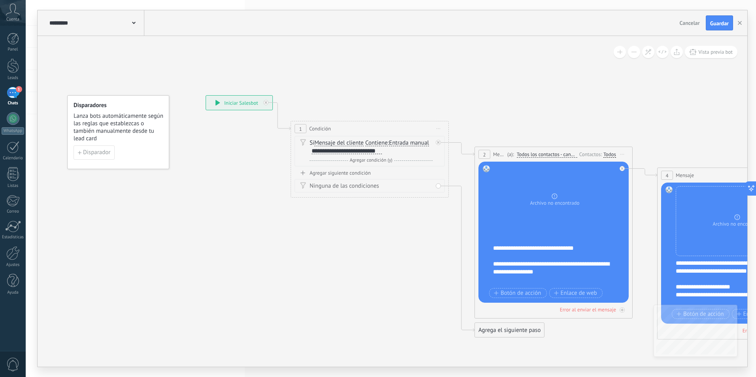
scroll to position [119, 0]
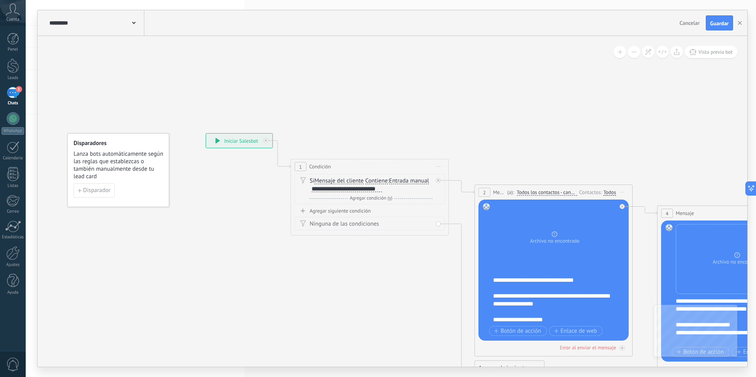
click at [697, 27] on button "Cancelar" at bounding box center [690, 23] width 27 height 12
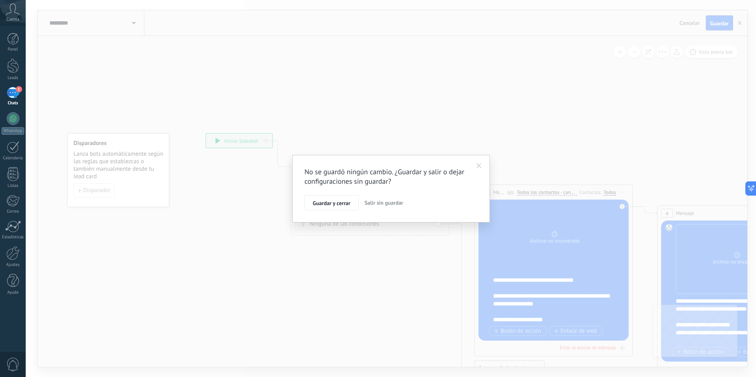
click at [383, 202] on span "Salir sin guardar" at bounding box center [384, 202] width 39 height 7
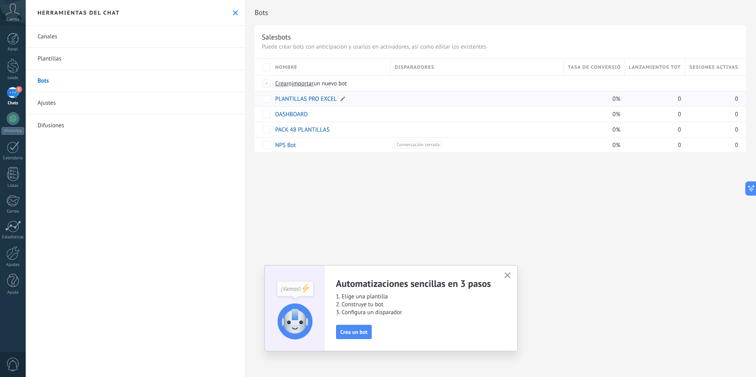
click at [308, 99] on link "PLANTILLAS PRO EXCEL" at bounding box center [306, 99] width 62 height 8
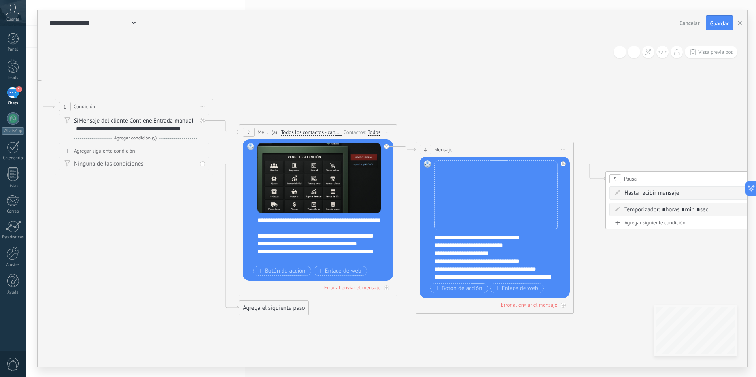
drag, startPoint x: 593, startPoint y: 102, endPoint x: 423, endPoint y: 66, distance: 174.2
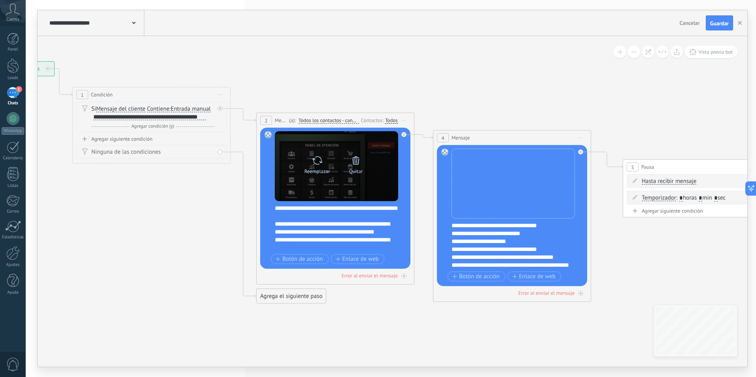
click at [356, 161] on icon at bounding box center [356, 160] width 11 height 11
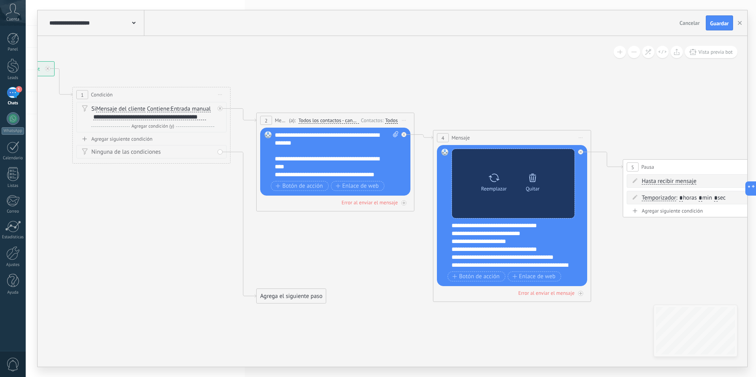
click at [539, 182] on div "Quitar" at bounding box center [532, 181] width 33 height 22
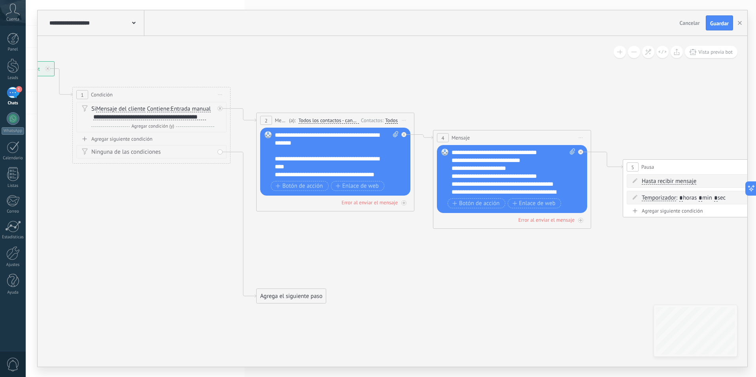
click at [395, 134] on icon at bounding box center [395, 134] width 5 height 6
click input "Subir" at bounding box center [0, 0] width 0 height 0
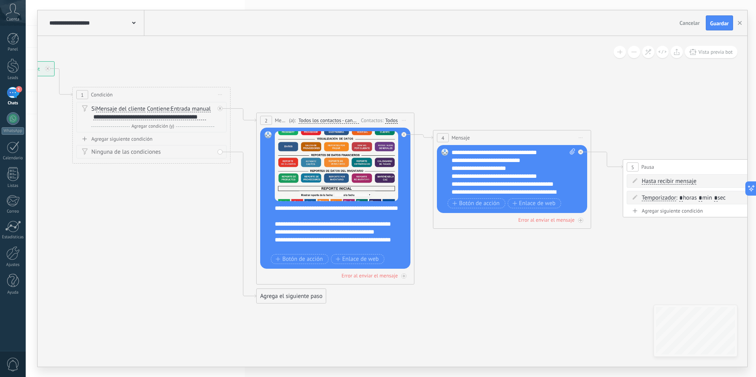
click at [571, 152] on icon at bounding box center [572, 152] width 5 height 6
click input "Subir" at bounding box center [0, 0] width 0 height 0
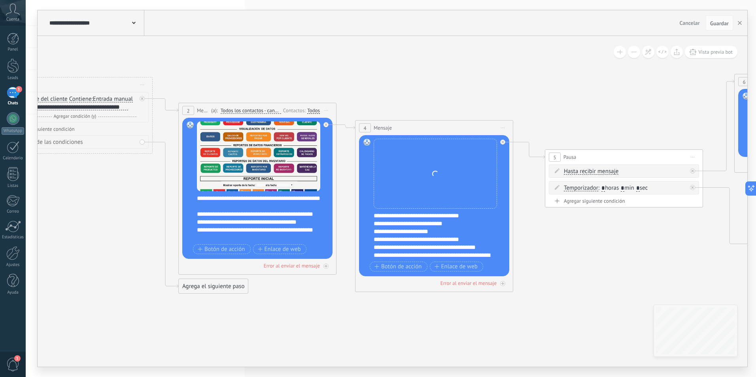
drag, startPoint x: 641, startPoint y: 116, endPoint x: 565, endPoint y: 106, distance: 75.9
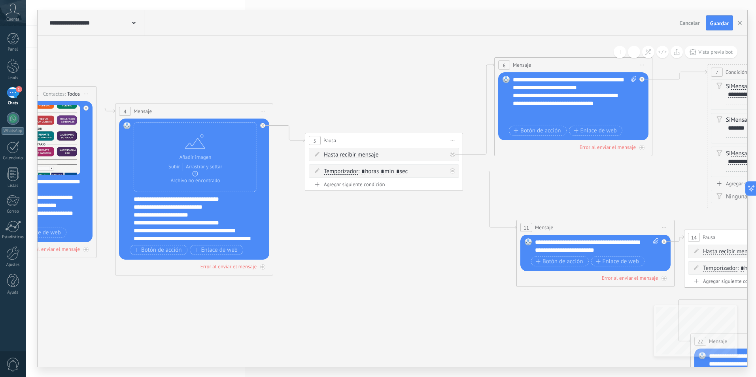
drag, startPoint x: 565, startPoint y: 93, endPoint x: 322, endPoint y: 78, distance: 243.4
click at [322, 78] on icon at bounding box center [570, 343] width 2199 height 1012
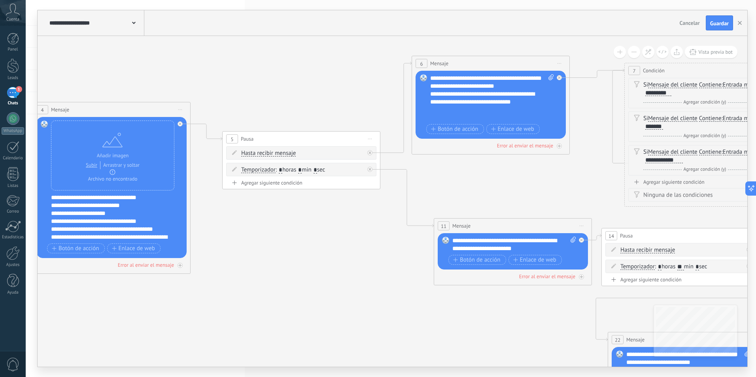
drag, startPoint x: 619, startPoint y: 178, endPoint x: 536, endPoint y: 176, distance: 82.7
click at [536, 176] on icon at bounding box center [488, 341] width 2199 height 1012
click at [726, 22] on span "Guardar" at bounding box center [720, 24] width 19 height 6
click at [742, 24] on button "button" at bounding box center [740, 22] width 12 height 15
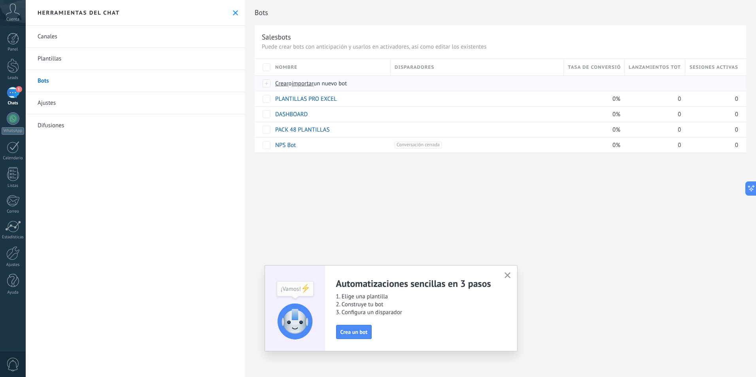
click at [300, 84] on span "importar" at bounding box center [303, 84] width 22 height 8
click at [0, 0] on input "importar un nuevo bot" at bounding box center [0, 0] width 0 height 0
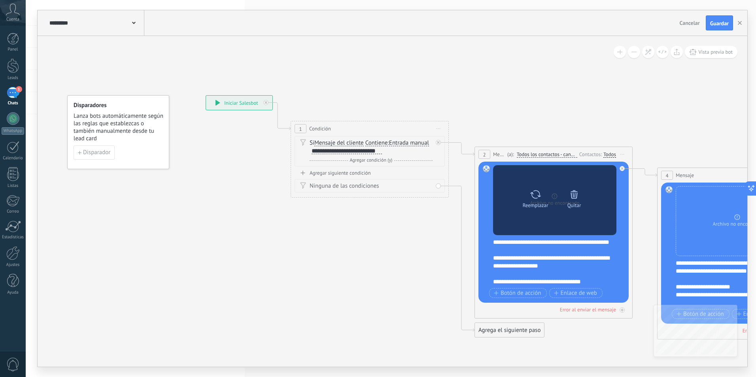
click at [571, 201] on div at bounding box center [574, 195] width 11 height 16
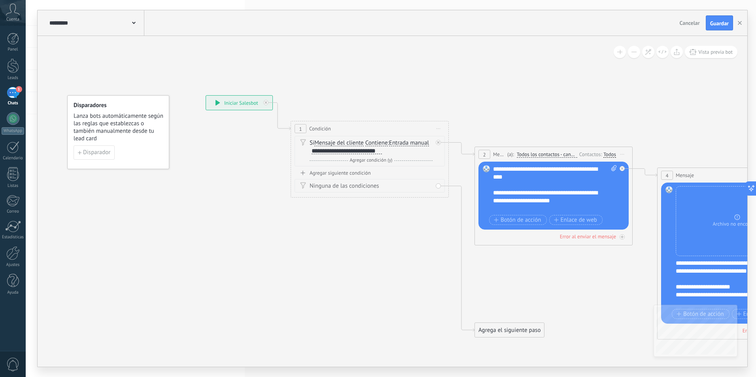
click at [611, 171] on span at bounding box center [613, 188] width 8 height 47
click input "Subir" at bounding box center [0, 0] width 0 height 0
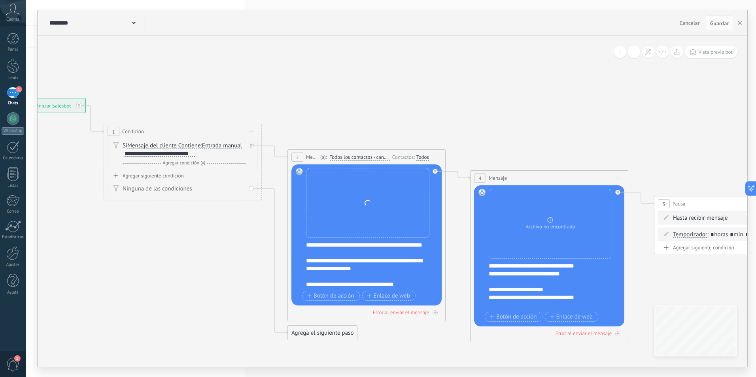
drag, startPoint x: 587, startPoint y: 99, endPoint x: 318, endPoint y: 101, distance: 269.0
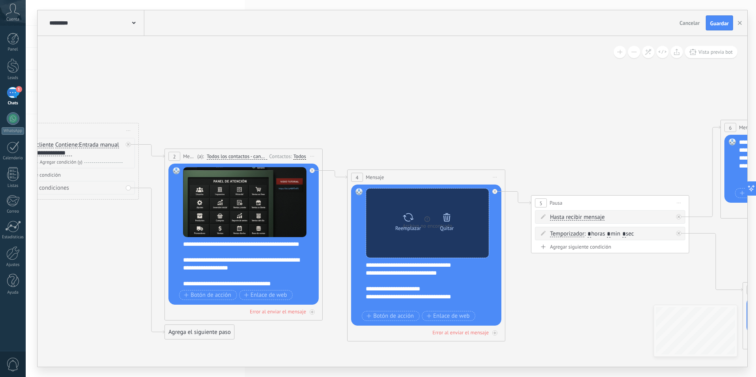
click at [446, 217] on icon at bounding box center [447, 217] width 7 height 8
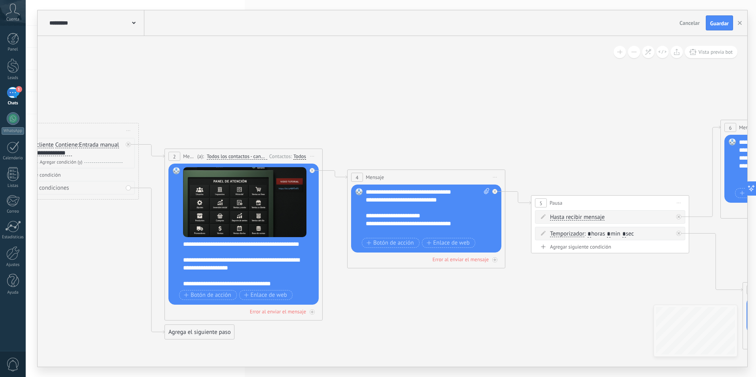
click at [487, 191] on icon at bounding box center [486, 191] width 5 height 6
click input "Subir" at bounding box center [0, 0] width 0 height 0
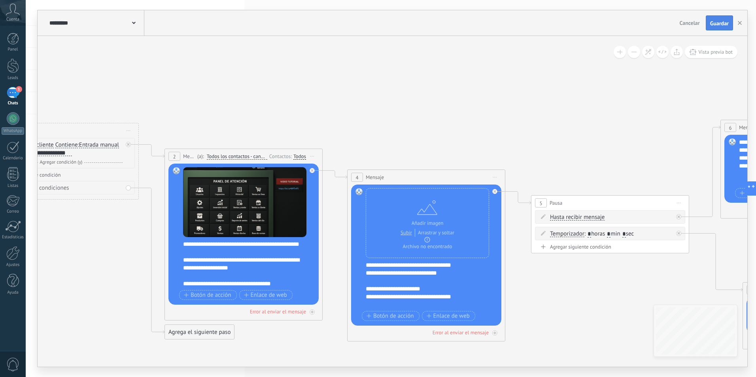
click at [710, 28] on button "Guardar" at bounding box center [719, 22] width 27 height 15
click at [738, 23] on icon "button" at bounding box center [740, 23] width 4 height 4
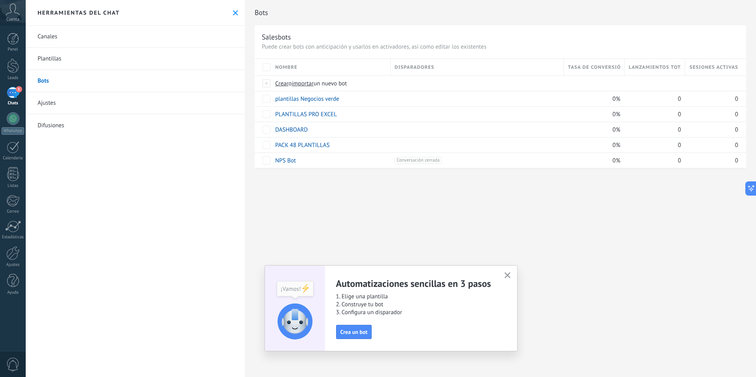
click at [367, 241] on div "Bots Salesbots Puede crear bots con anticipación y usarlos en activadores, así …" at bounding box center [501, 188] width 512 height 377
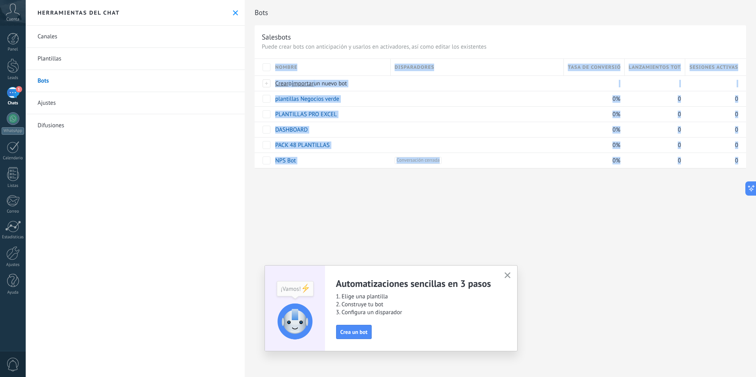
drag, startPoint x: 521, startPoint y: 212, endPoint x: 413, endPoint y: 229, distance: 109.5
click at [413, 229] on div "Bots Salesbots Puede crear bots con anticipación y usarlos en activadores, así …" at bounding box center [501, 188] width 512 height 377
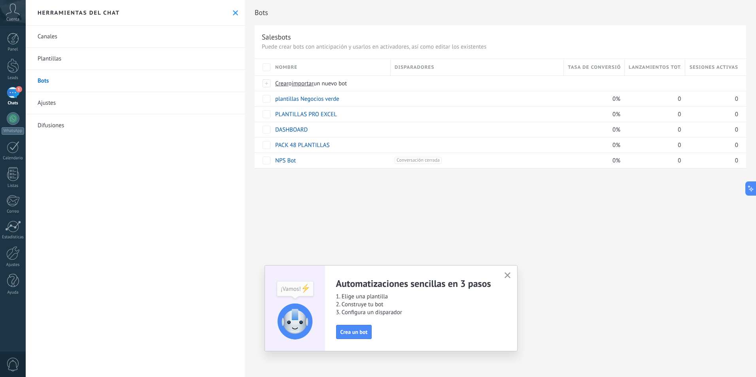
click at [414, 230] on div "Bots Salesbots Puede crear bots con anticipación y usarlos en activadores, así …" at bounding box center [501, 188] width 512 height 377
click at [68, 60] on link "Plantillas" at bounding box center [135, 59] width 219 height 22
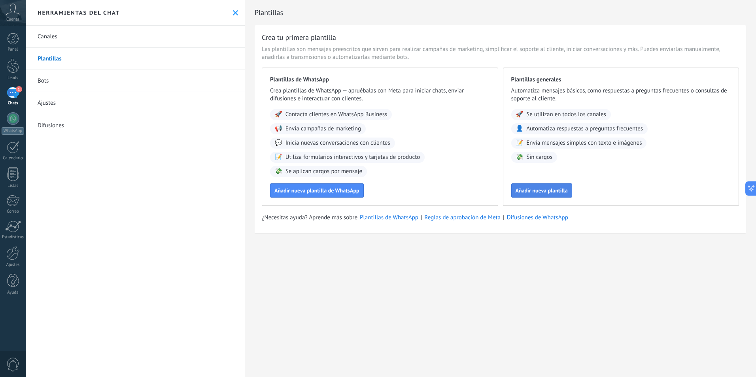
click at [548, 193] on span "Añadir nueva plantilla" at bounding box center [542, 191] width 52 height 6
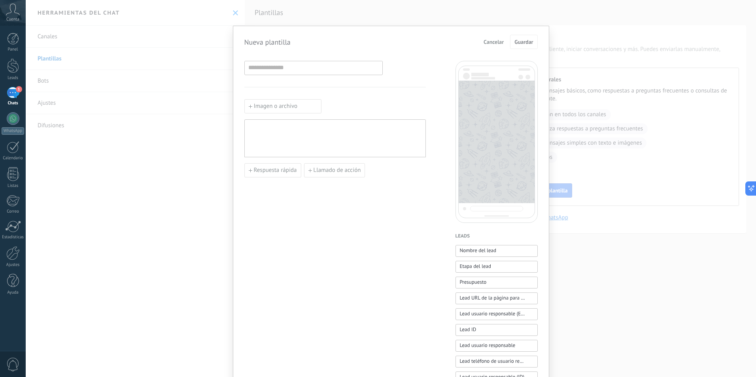
click at [607, 193] on div "Nueva plantilla Cancelar Guardar Imagen o archivo Respuesta rápida Llamado de a…" at bounding box center [391, 188] width 731 height 377
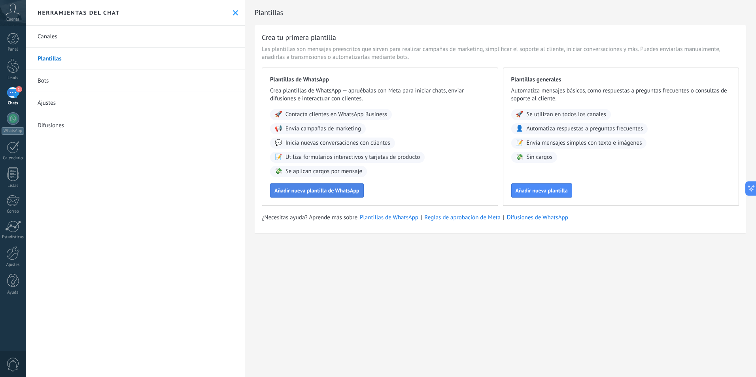
click at [317, 188] on span "Añadir nueva plantilla de WhatsApp" at bounding box center [317, 191] width 85 height 6
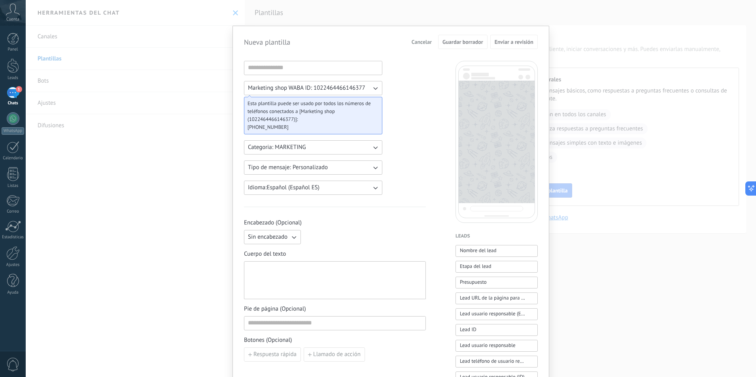
click at [646, 161] on div "Nueva plantilla Cancelar Guardar borrador Enviar a revisión Marketing shop WABA…" at bounding box center [391, 188] width 731 height 377
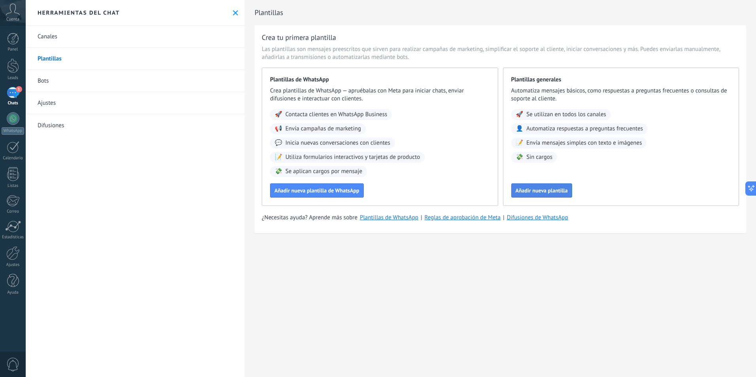
click at [542, 193] on span "Añadir nueva plantilla" at bounding box center [542, 191] width 52 height 6
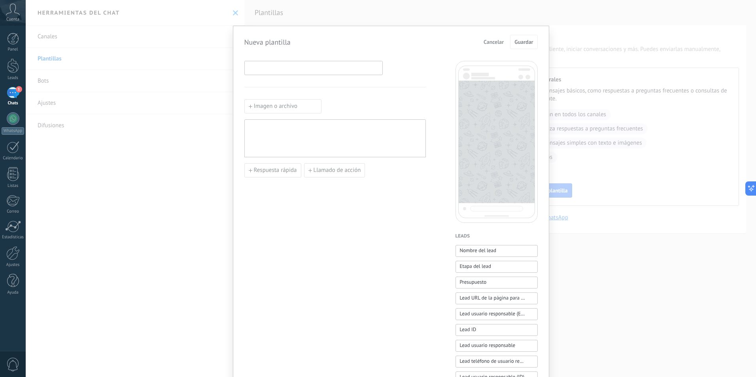
click at [306, 70] on input at bounding box center [314, 67] width 138 height 13
type input "**********"
click at [349, 136] on div at bounding box center [335, 138] width 174 height 31
click at [523, 46] on button "Guardar" at bounding box center [523, 42] width 27 height 14
click at [521, 45] on span "Guardar" at bounding box center [524, 42] width 19 height 6
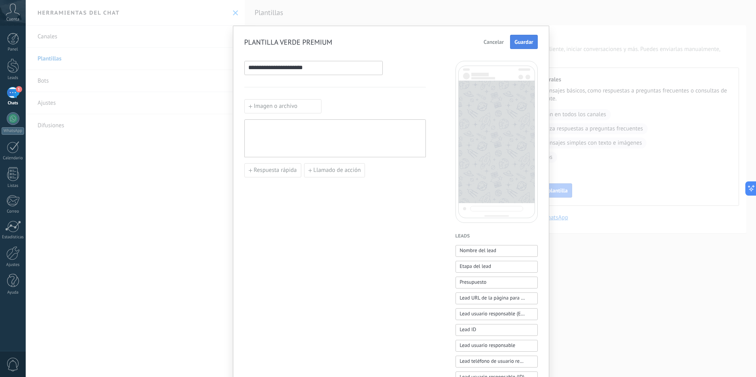
click at [522, 36] on button "Guardar" at bounding box center [523, 42] width 27 height 14
click at [526, 40] on span "Guardar" at bounding box center [524, 42] width 19 height 6
click at [204, 120] on div "**********" at bounding box center [391, 188] width 731 height 377
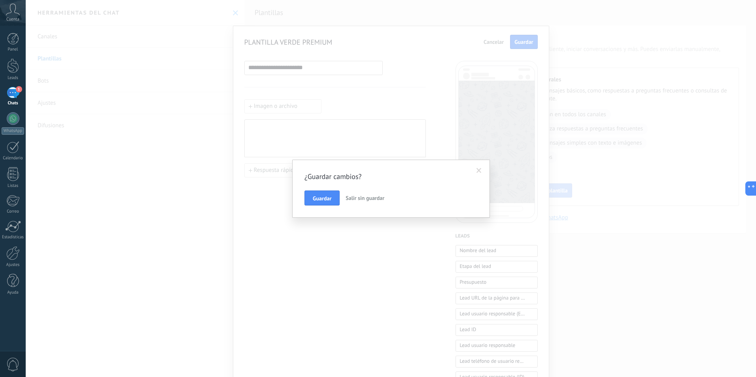
click at [368, 195] on button "Salir sin guardar" at bounding box center [365, 198] width 45 height 15
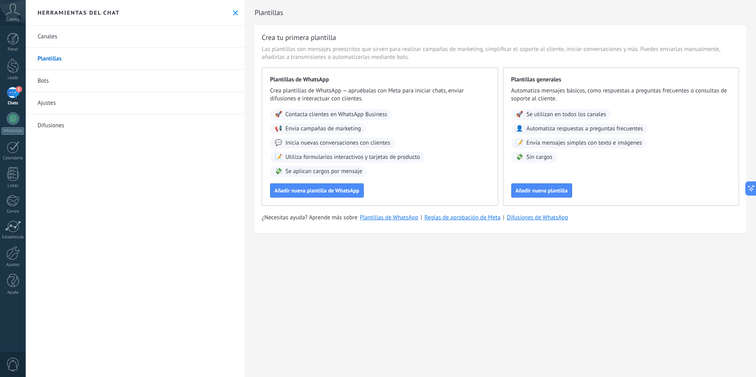
click at [49, 82] on link "Bots" at bounding box center [135, 81] width 219 height 22
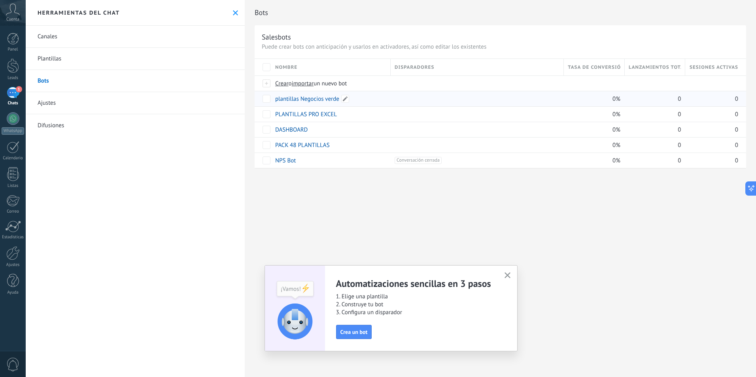
drag, startPoint x: 314, startPoint y: 105, endPoint x: 318, endPoint y: 101, distance: 5.6
click at [318, 101] on link "plantillas Negocios verde" at bounding box center [307, 99] width 64 height 8
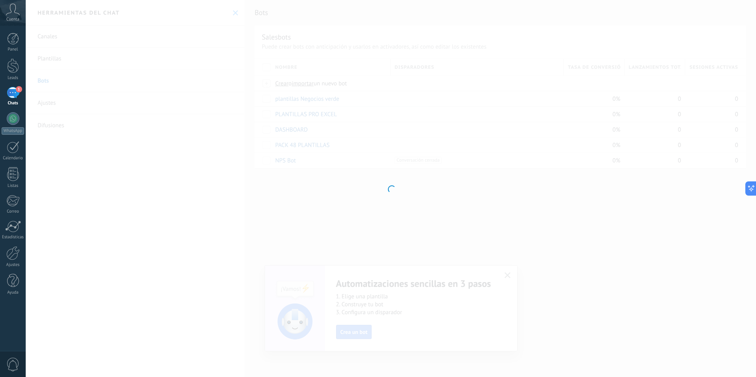
type input "**********"
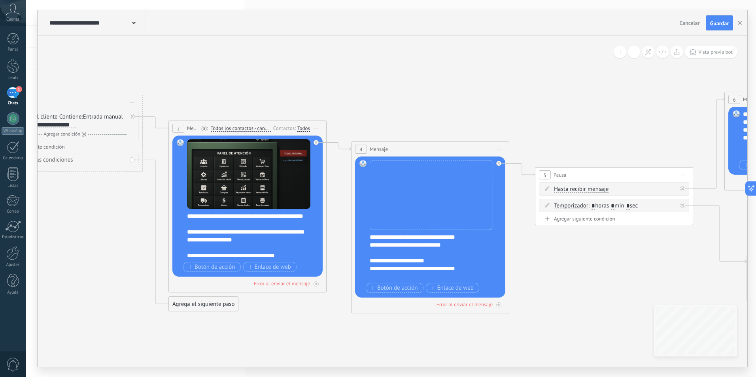
drag, startPoint x: 662, startPoint y: 109, endPoint x: 161, endPoint y: 29, distance: 507.2
click at [161, 30] on div "**********" at bounding box center [393, 188] width 710 height 357
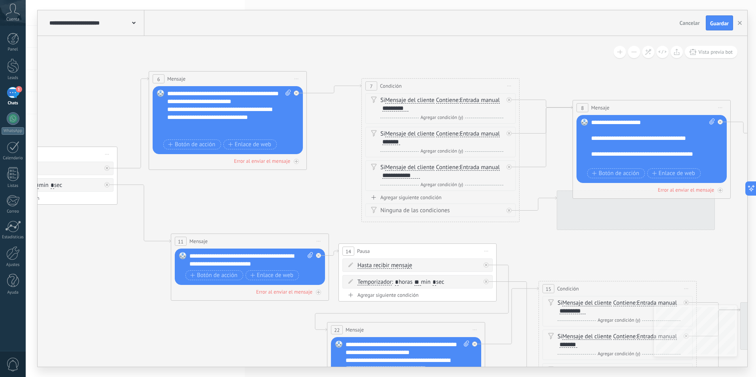
drag, startPoint x: 696, startPoint y: 155, endPoint x: 306, endPoint y: 184, distance: 391.2
click at [306, 184] on icon at bounding box center [203, 312] width 2155 height 922
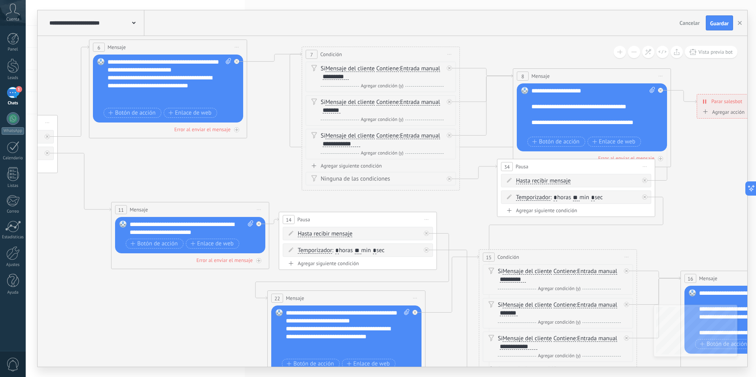
drag, startPoint x: 541, startPoint y: 133, endPoint x: 461, endPoint y: 85, distance: 93.1
click at [461, 85] on icon at bounding box center [143, 280] width 2155 height 922
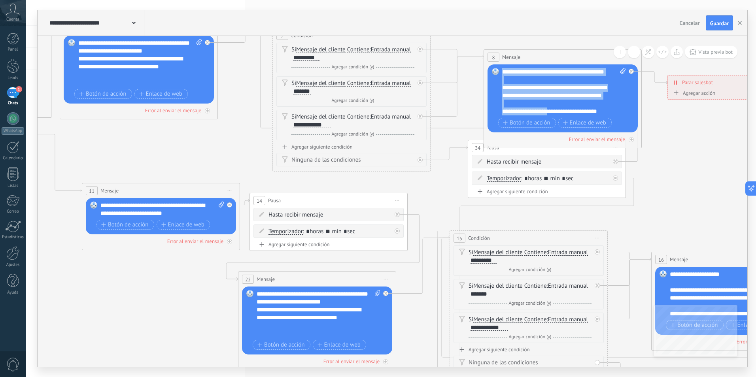
scroll to position [55, 0]
drag, startPoint x: 505, startPoint y: 74, endPoint x: 615, endPoint y: 110, distance: 116.1
click at [615, 110] on div "**********" at bounding box center [564, 91] width 124 height 47
copy div "**********"
click at [743, 22] on button "button" at bounding box center [740, 22] width 12 height 15
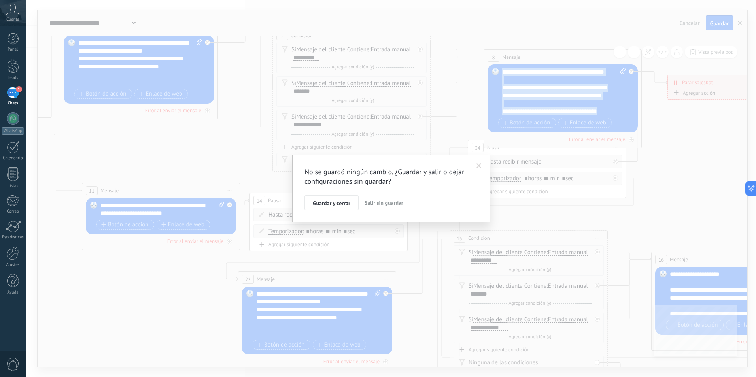
click at [391, 201] on span "Salir sin guardar" at bounding box center [384, 202] width 39 height 7
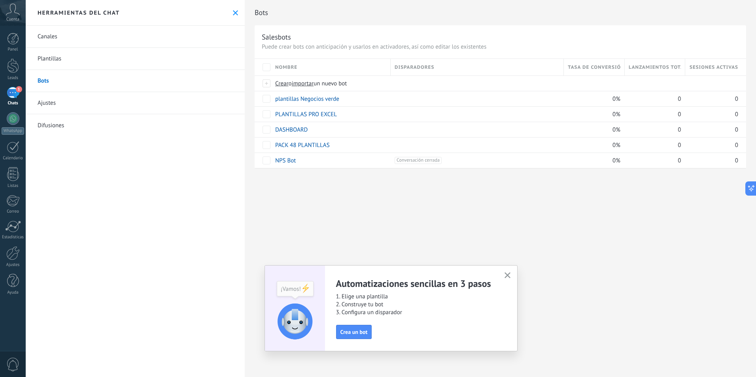
click at [66, 59] on link "Plantillas" at bounding box center [135, 59] width 219 height 22
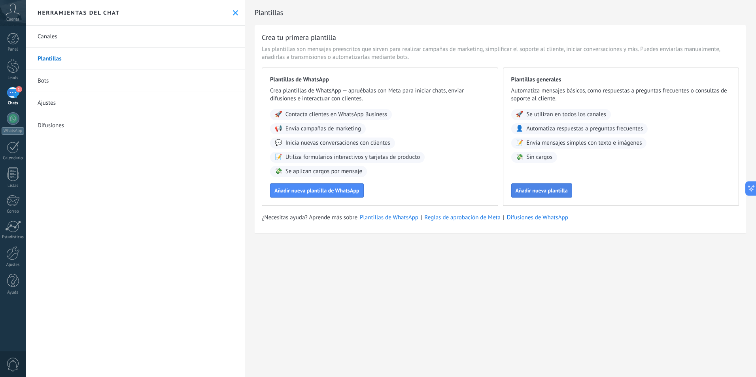
click at [551, 193] on span "Añadir nueva plantilla" at bounding box center [542, 191] width 52 height 6
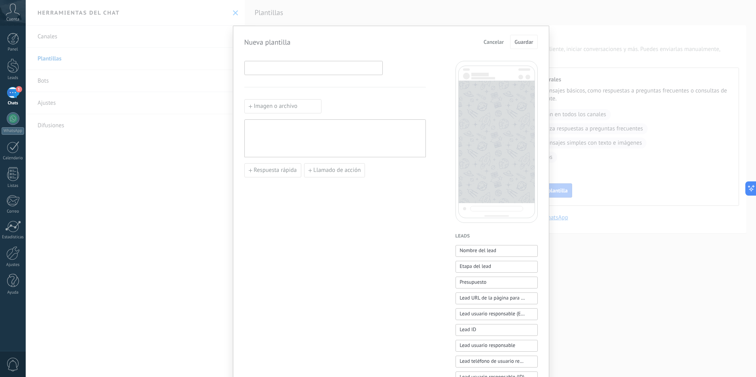
click at [274, 66] on input at bounding box center [314, 67] width 138 height 13
type input "**********"
click at [334, 143] on div at bounding box center [335, 138] width 174 height 31
paste div
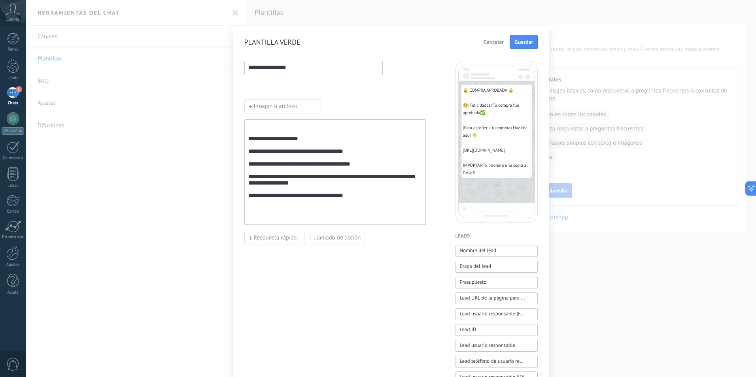
click at [248, 148] on div "**********" at bounding box center [335, 172] width 174 height 99
click at [248, 144] on div "**********" at bounding box center [335, 172] width 174 height 99
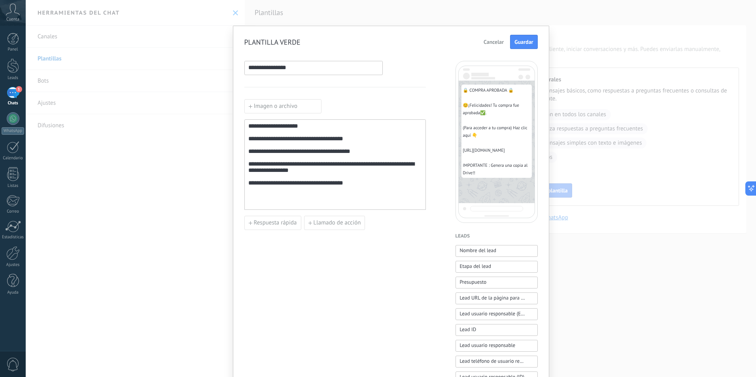
click at [386, 198] on div "**********" at bounding box center [335, 165] width 174 height 84
click at [527, 44] on span "Guardar" at bounding box center [524, 42] width 19 height 6
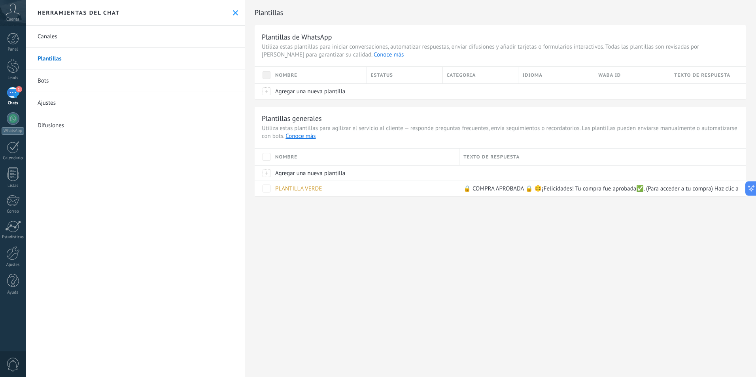
click at [71, 85] on link "Bots" at bounding box center [135, 81] width 219 height 22
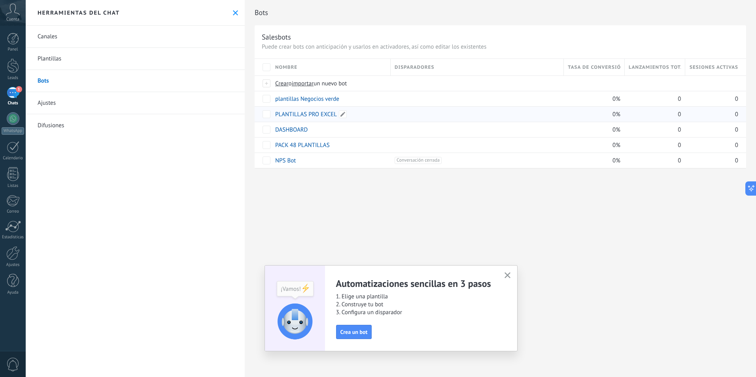
click at [310, 115] on link "PLANTILLAS PRO EXCEL" at bounding box center [306, 115] width 62 height 8
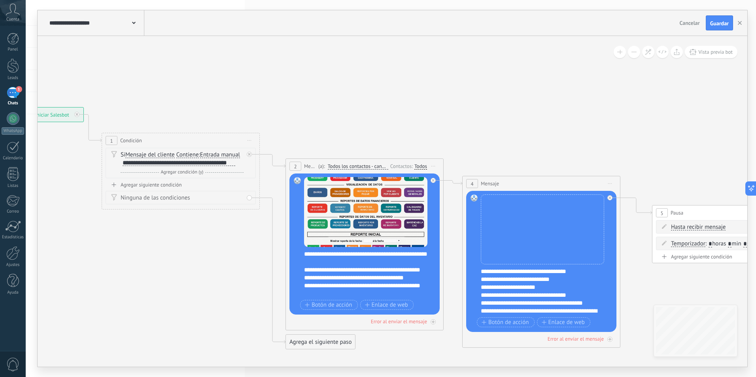
drag, startPoint x: 632, startPoint y: 105, endPoint x: 71, endPoint y: 85, distance: 561.4
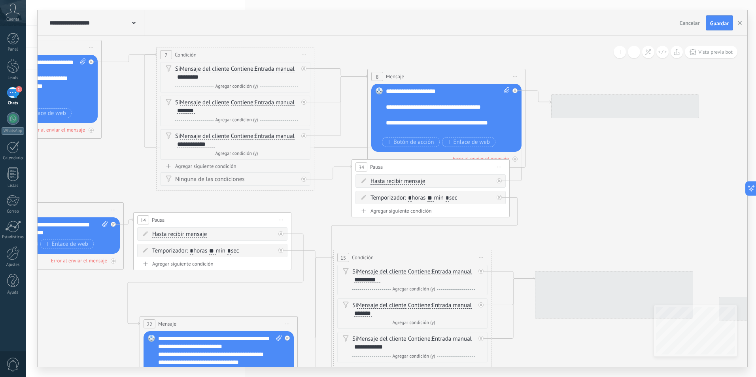
drag, startPoint x: 502, startPoint y: 167, endPoint x: 108, endPoint y: 150, distance: 394.8
click at [108, 150] on icon at bounding box center [19, 326] width 2199 height 1012
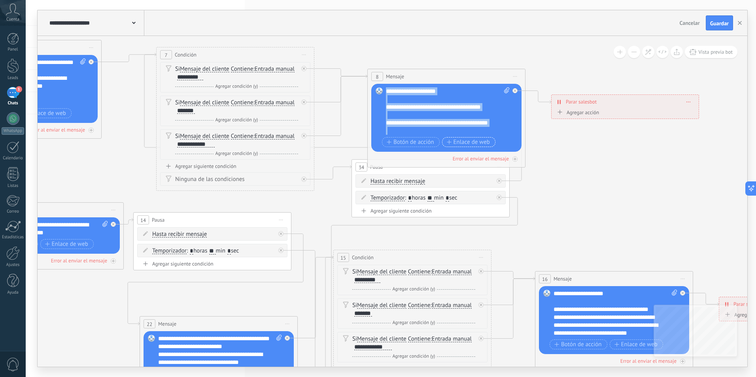
scroll to position [40, 0]
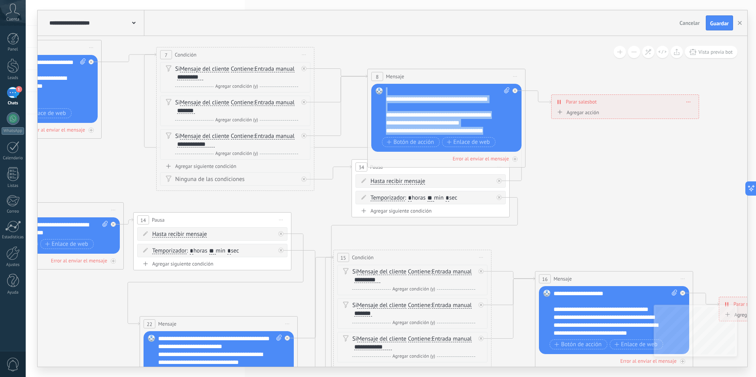
drag, startPoint x: 388, startPoint y: 88, endPoint x: 516, endPoint y: 142, distance: 138.7
click at [516, 142] on div "Reemplazar Quitar Convertir a mensaje de voz Arrastre la imagen aquí para adjun…" at bounding box center [447, 118] width 150 height 68
copy div "**********"
click at [739, 21] on icon "button" at bounding box center [740, 23] width 4 height 4
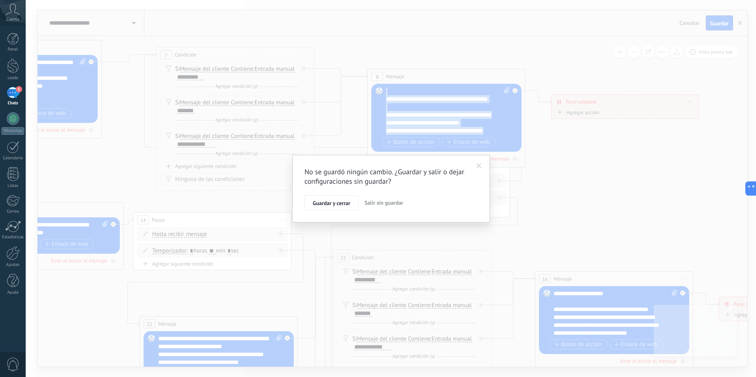
click at [374, 201] on span "Salir sin guardar" at bounding box center [384, 202] width 39 height 7
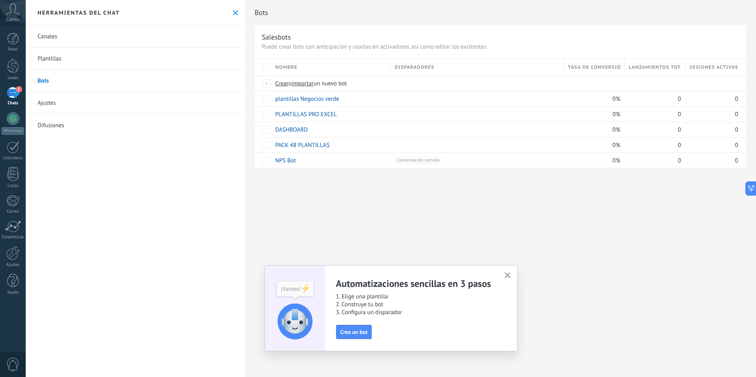
click at [78, 61] on link "Plantillas" at bounding box center [135, 59] width 219 height 22
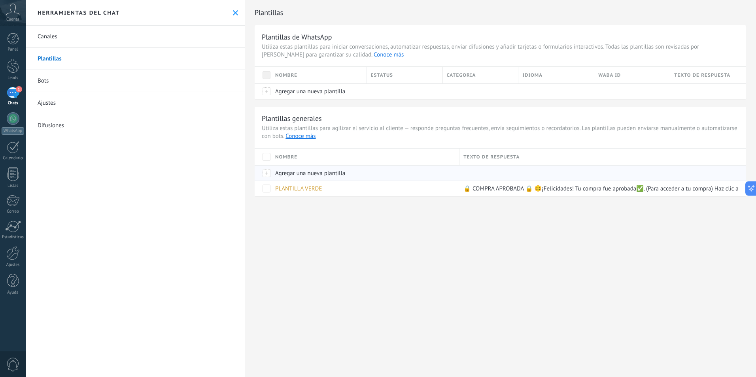
click at [308, 171] on span "Agregar una nueva plantilla" at bounding box center [310, 174] width 70 height 8
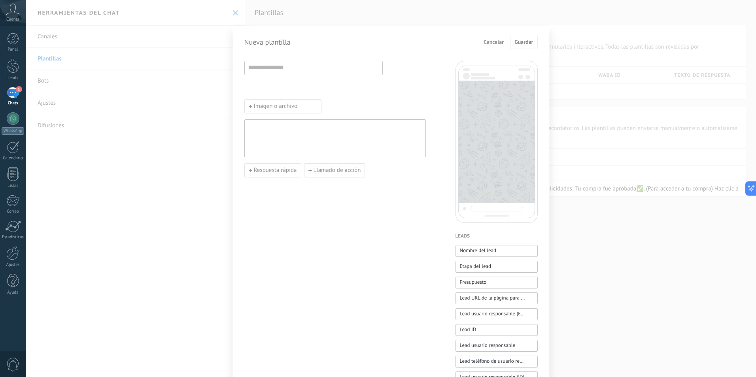
click at [318, 137] on div at bounding box center [335, 138] width 174 height 31
paste div
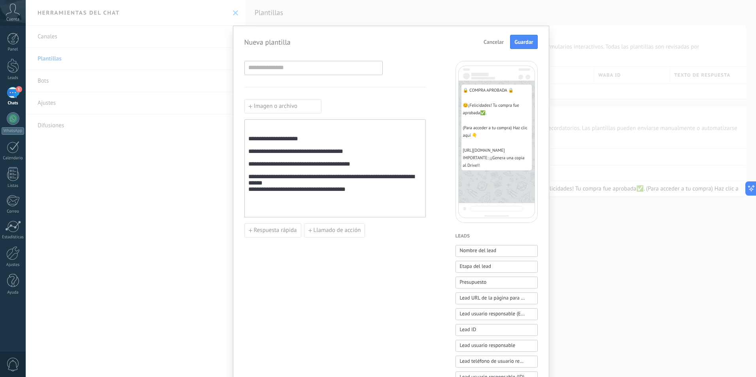
click at [251, 142] on div "**********" at bounding box center [335, 168] width 174 height 91
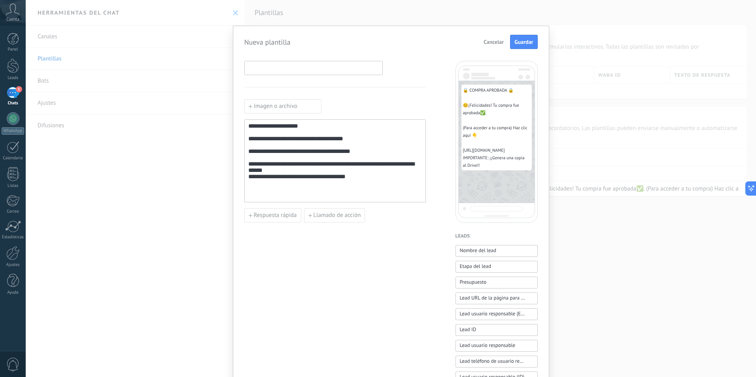
click at [306, 68] on input at bounding box center [314, 67] width 138 height 13
type input "**********"
click at [521, 40] on span "Guardar" at bounding box center [524, 42] width 19 height 6
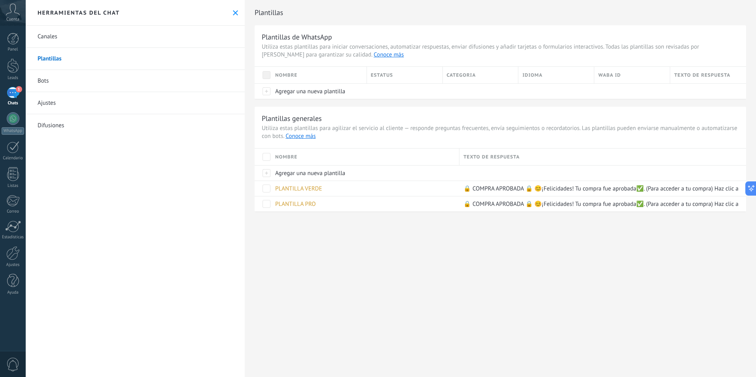
click at [44, 76] on link "Bots" at bounding box center [135, 81] width 219 height 22
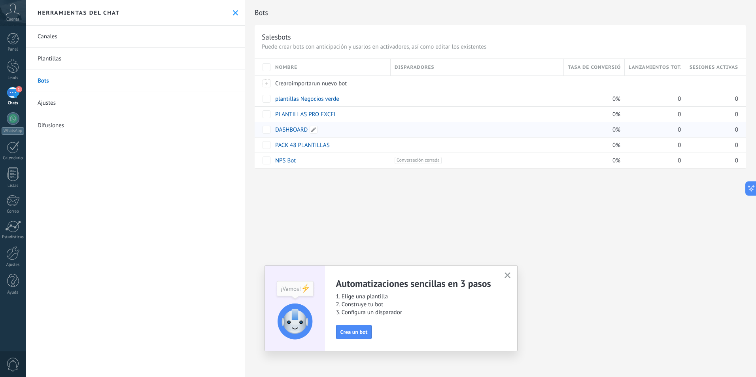
click at [289, 130] on link "DASHBOARD" at bounding box center [291, 130] width 32 height 8
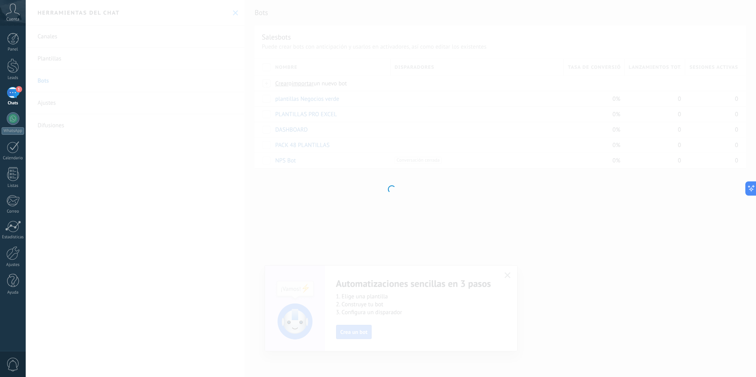
type input "*********"
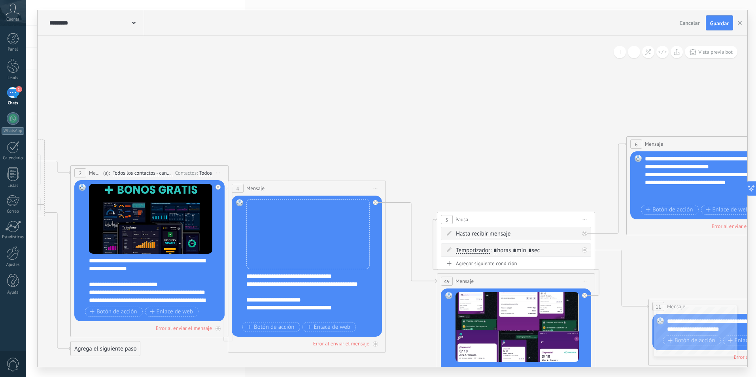
drag, startPoint x: 689, startPoint y: 100, endPoint x: 79, endPoint y: 85, distance: 610.7
click at [79, 85] on icon at bounding box center [681, 358] width 2155 height 885
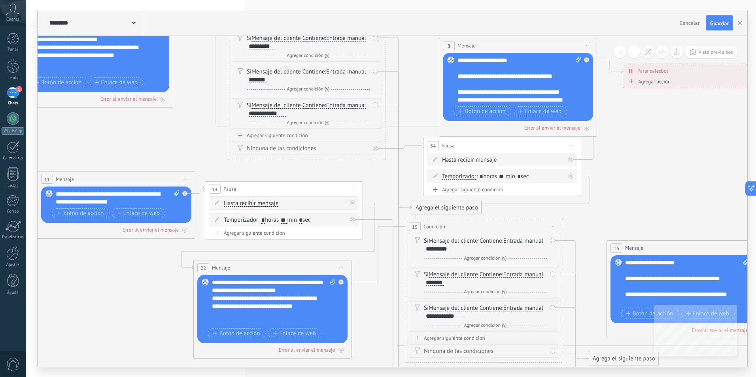
drag, startPoint x: 607, startPoint y: 230, endPoint x: 192, endPoint y: 140, distance: 424.4
click at [192, 140] on icon at bounding box center [69, 281] width 2155 height 984
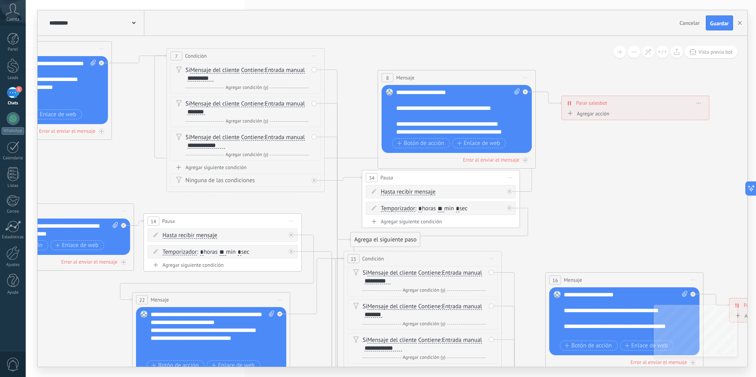
drag, startPoint x: 688, startPoint y: 119, endPoint x: 636, endPoint y: 148, distance: 59.9
click at [636, 148] on icon at bounding box center [8, 313] width 2155 height 984
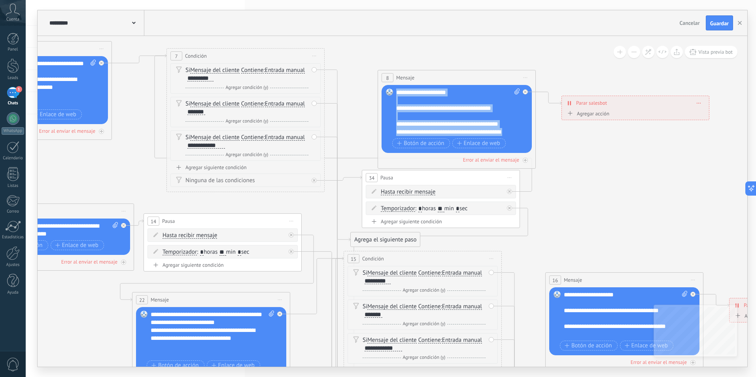
scroll to position [40, 0]
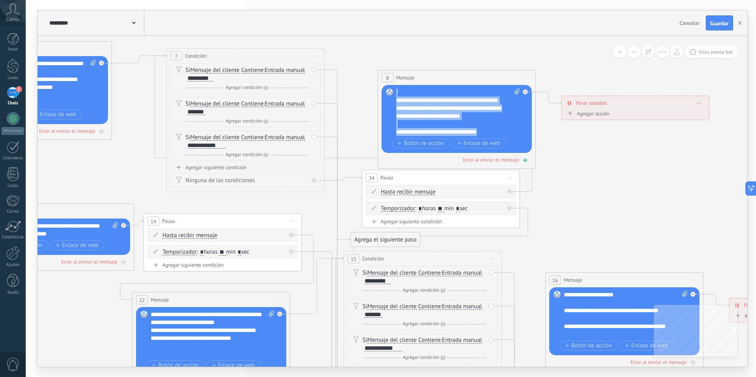
drag, startPoint x: 397, startPoint y: 93, endPoint x: 495, endPoint y: 161, distance: 118.6
click at [495, 161] on div "8 Mensaje ******* (a): Todos los contactos - canales seleccionados Todos los co…" at bounding box center [457, 119] width 158 height 99
copy div "**********"
click at [743, 24] on button "button" at bounding box center [740, 22] width 12 height 15
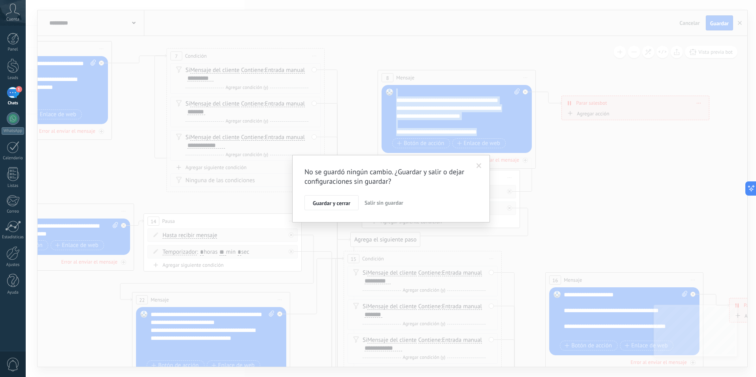
click at [392, 210] on button "Salir sin guardar" at bounding box center [384, 202] width 45 height 15
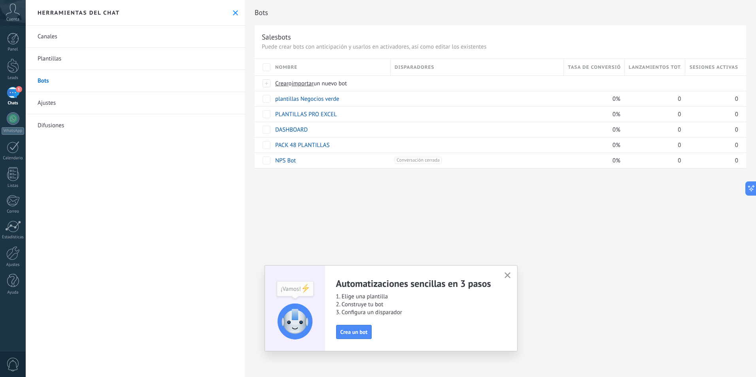
click at [106, 64] on link "Plantillas" at bounding box center [135, 59] width 219 height 22
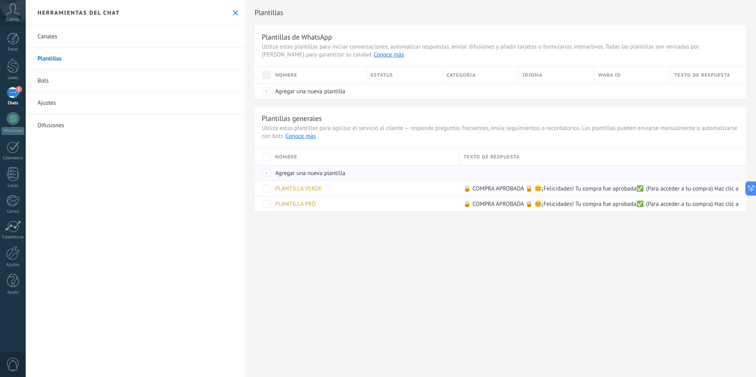
click at [318, 175] on span "Agregar una nueva plantilla" at bounding box center [310, 174] width 70 height 8
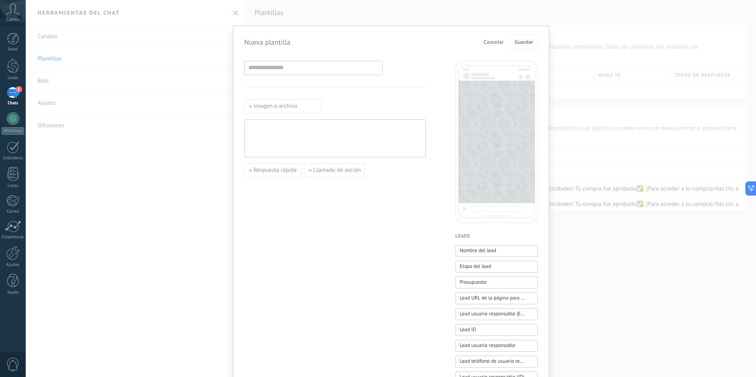
click at [325, 132] on div at bounding box center [335, 138] width 174 height 31
paste div
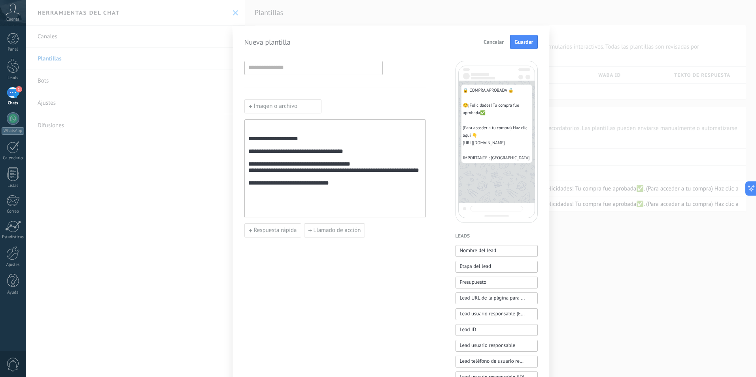
click at [250, 145] on div "**********" at bounding box center [335, 168] width 174 height 91
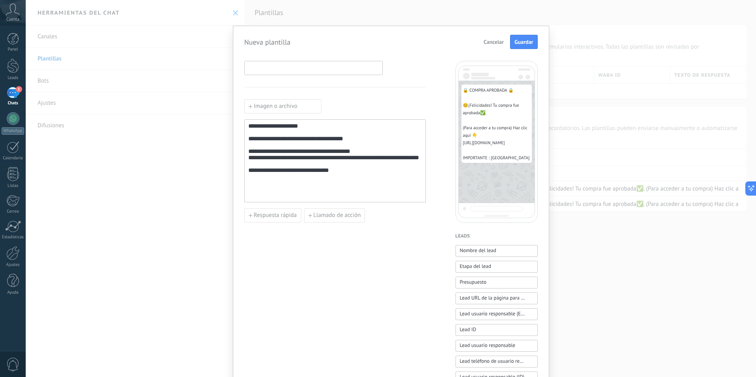
click at [304, 65] on input at bounding box center [314, 67] width 138 height 13
type input "*"
type input "*********"
click at [526, 40] on span "Guardar" at bounding box center [524, 42] width 19 height 6
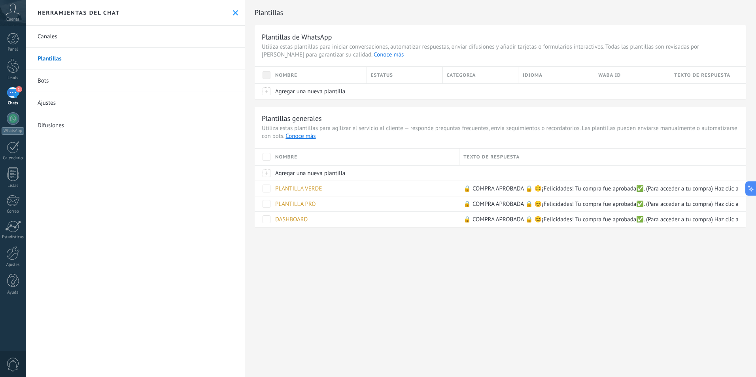
click at [80, 81] on link "Bots" at bounding box center [135, 81] width 219 height 22
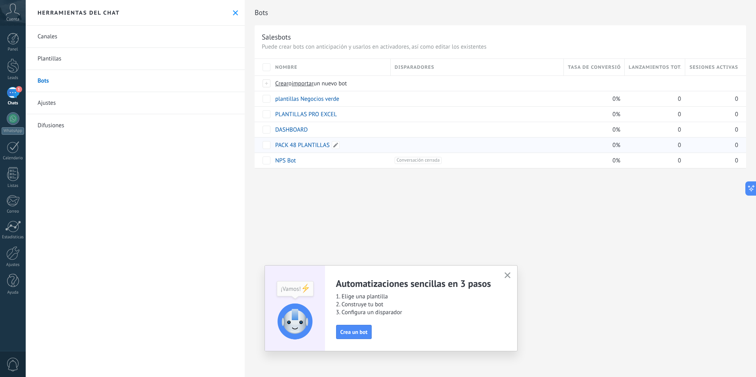
click at [302, 146] on link "PACK 48 PLANTILLAS" at bounding box center [302, 146] width 55 height 8
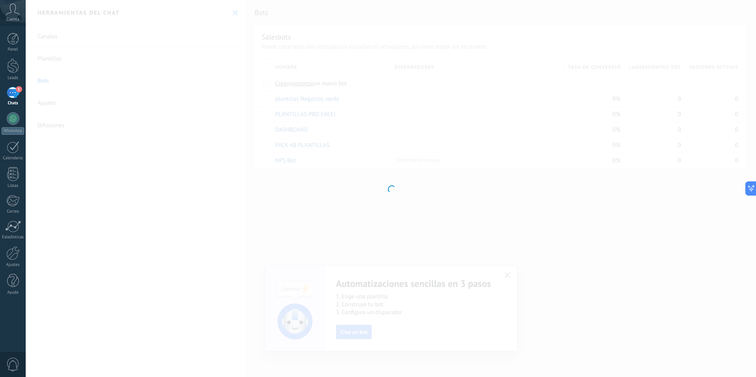
type input "**********"
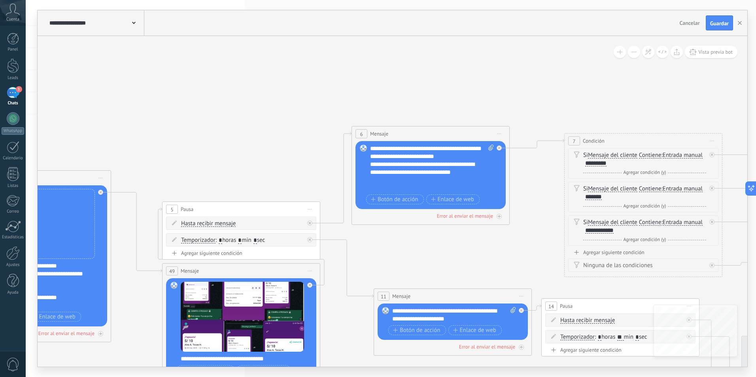
drag, startPoint x: 682, startPoint y: 129, endPoint x: 2, endPoint y: 138, distance: 679.4
click at [2, 138] on body ".abccls-1,.abccls-2{fill-rule:evenodd}.abccls-2{fill:#fff} .abfcls-1{fill:none}…" at bounding box center [378, 188] width 756 height 377
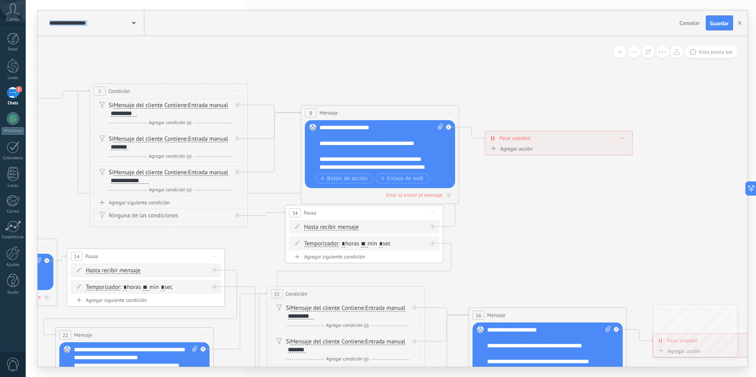
drag, startPoint x: 703, startPoint y: 94, endPoint x: 222, endPoint y: 37, distance: 483.7
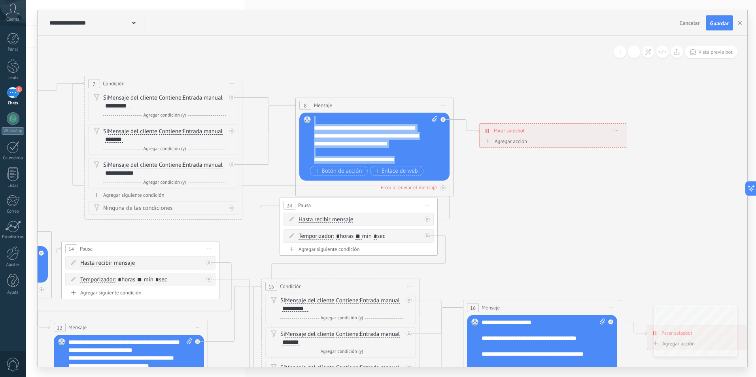
scroll to position [40, 0]
drag, startPoint x: 315, startPoint y: 121, endPoint x: 426, endPoint y: 165, distance: 118.5
click at [426, 165] on div "**********" at bounding box center [375, 147] width 123 height 62
copy div "**********"
click at [745, 23] on button "button" at bounding box center [740, 22] width 12 height 15
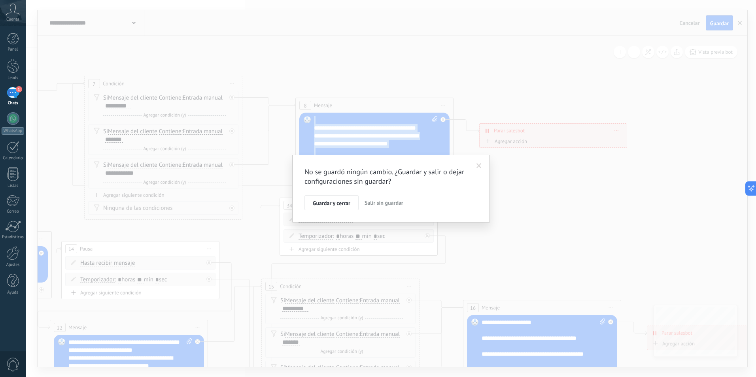
click at [381, 204] on span "Salir sin guardar" at bounding box center [384, 202] width 39 height 7
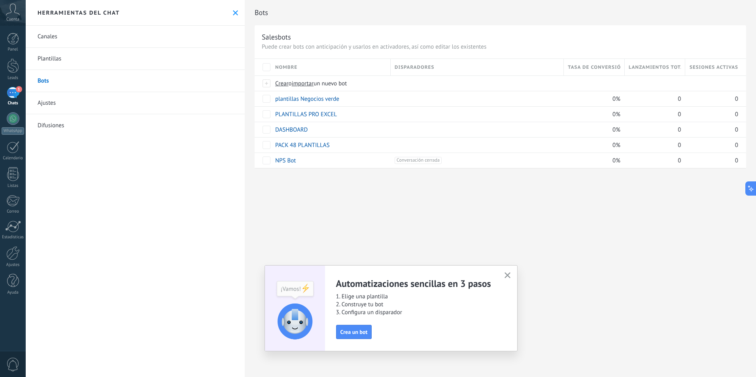
click at [118, 63] on link "Plantillas" at bounding box center [135, 59] width 219 height 22
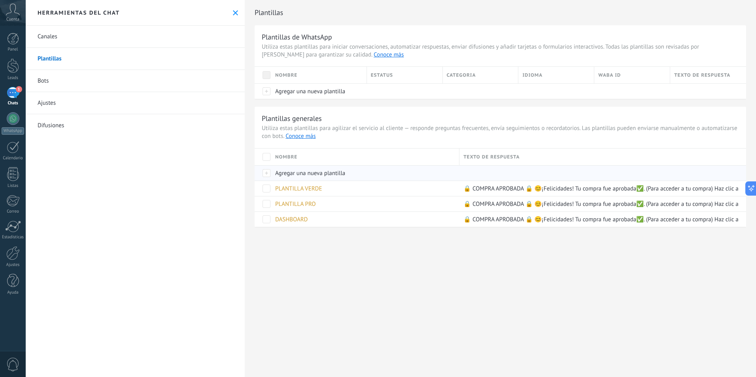
click at [291, 172] on span "Agregar una nueva plantilla" at bounding box center [310, 174] width 70 height 8
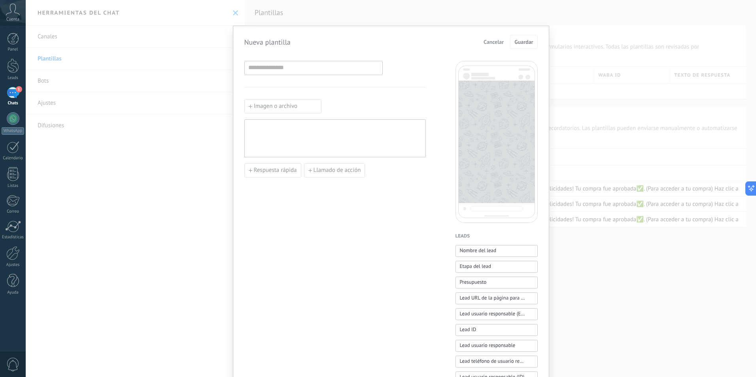
click at [290, 133] on div at bounding box center [335, 138] width 174 height 31
paste div
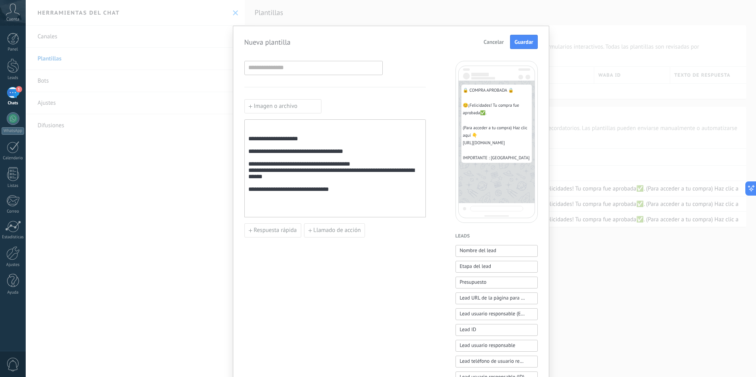
click at [287, 134] on div "**********" at bounding box center [335, 168] width 174 height 91
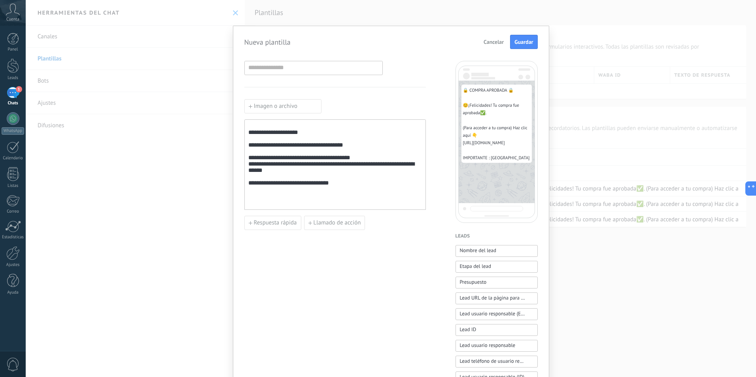
click at [250, 138] on div "**********" at bounding box center [335, 165] width 174 height 84
click at [250, 136] on div "**********" at bounding box center [335, 165] width 174 height 84
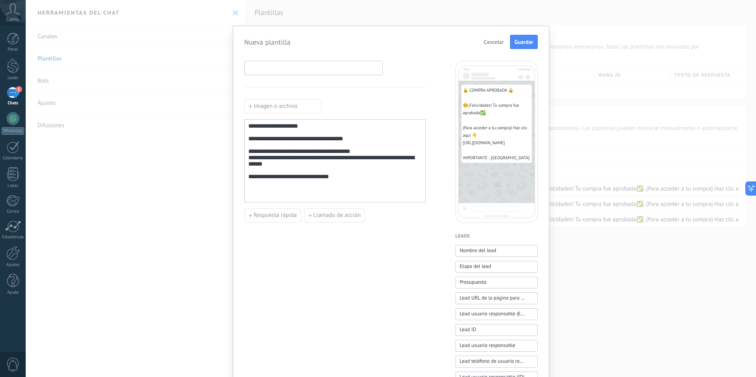
click at [307, 69] on input at bounding box center [314, 67] width 138 height 13
type input "**********"
click at [527, 40] on span "Guardar" at bounding box center [524, 42] width 19 height 6
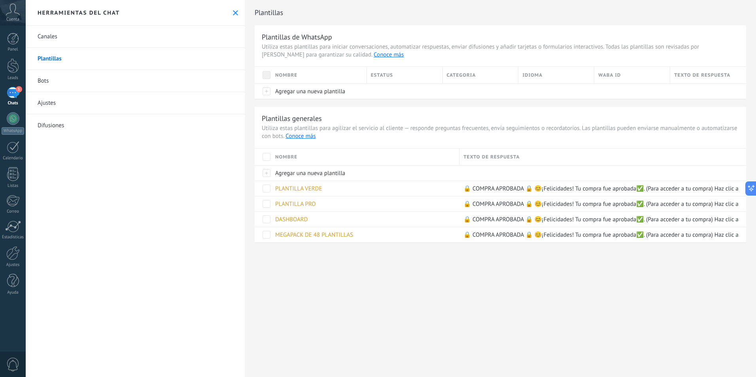
click at [55, 73] on link "Bots" at bounding box center [135, 81] width 219 height 22
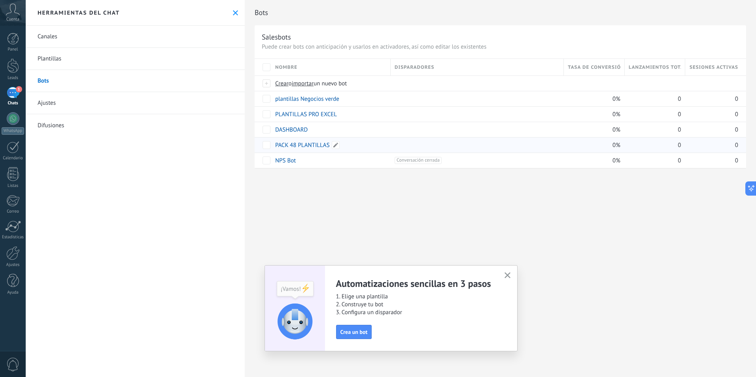
click at [296, 148] on link "PACK 48 PLANTILLAS" at bounding box center [302, 146] width 55 height 8
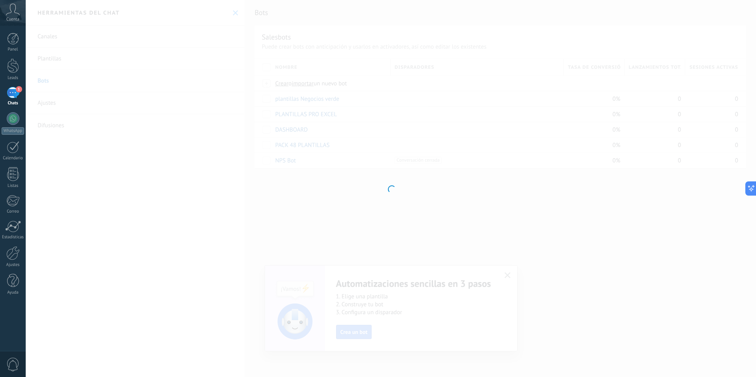
type input "**********"
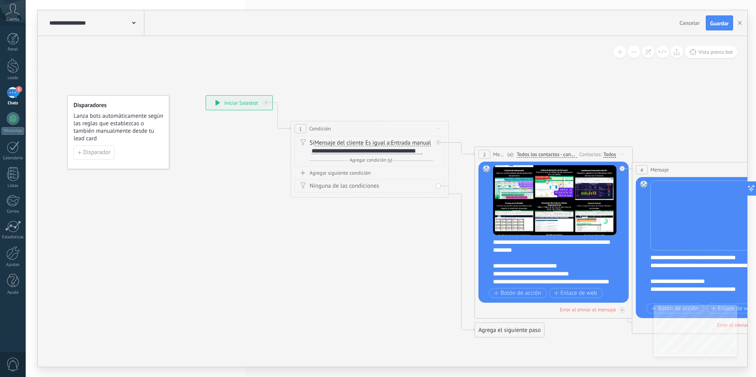
click at [423, 155] on div "Si Mensaje del cliente Mensaje del cliente Emoción de la conversación Comentari…" at bounding box center [371, 147] width 123 height 16
drag, startPoint x: 423, startPoint y: 157, endPoint x: 300, endPoint y: 167, distance: 123.5
click at [300, 167] on div "Si Mensaje del cliente Mensaje del cliente Emoción de la conversación Comentari…" at bounding box center [370, 151] width 150 height 30
copy div "**********"
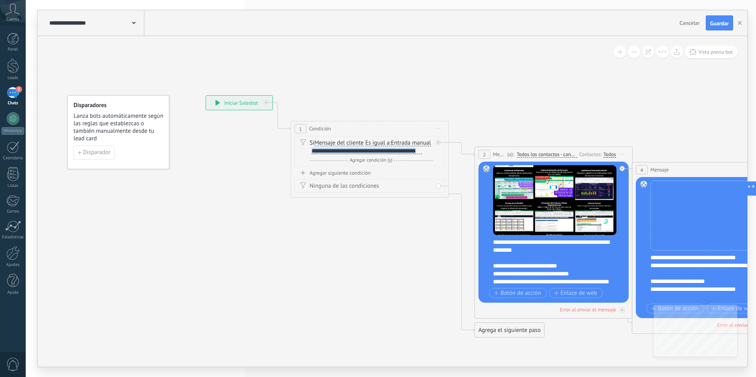
click at [7, 93] on div "2" at bounding box center [13, 92] width 13 height 11
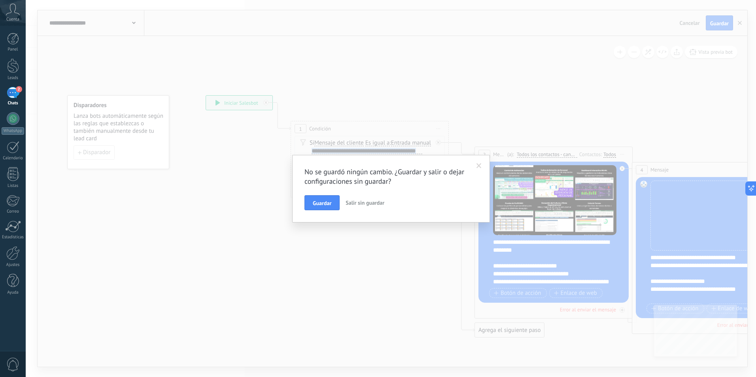
click at [376, 204] on span "Salir sin guardar" at bounding box center [365, 202] width 39 height 7
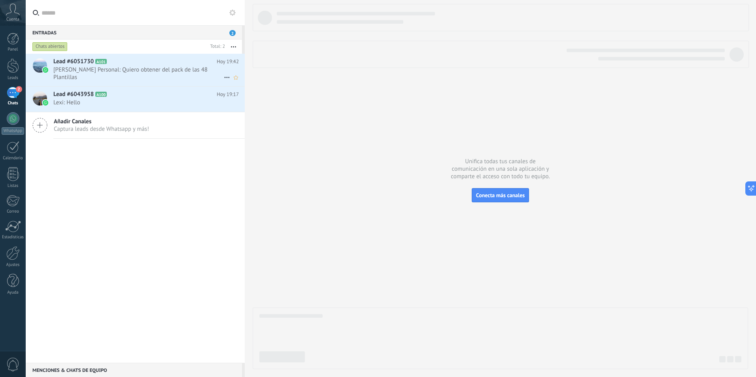
click at [186, 71] on span "[PERSON_NAME] Personal: Quiero obtener del pack de las 48 Plantillas" at bounding box center [138, 73] width 171 height 15
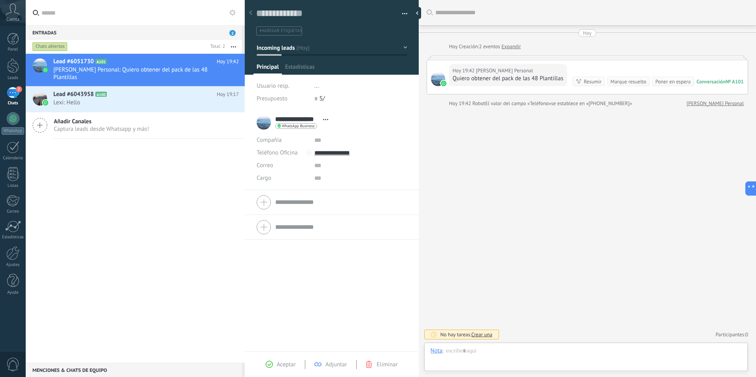
scroll to position [12, 0]
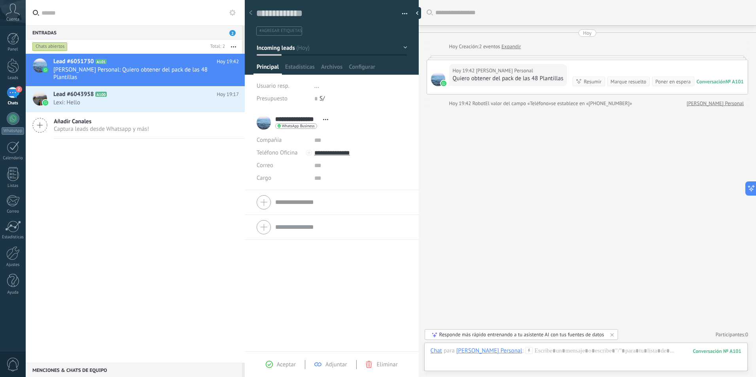
click at [526, 349] on icon at bounding box center [529, 350] width 7 height 7
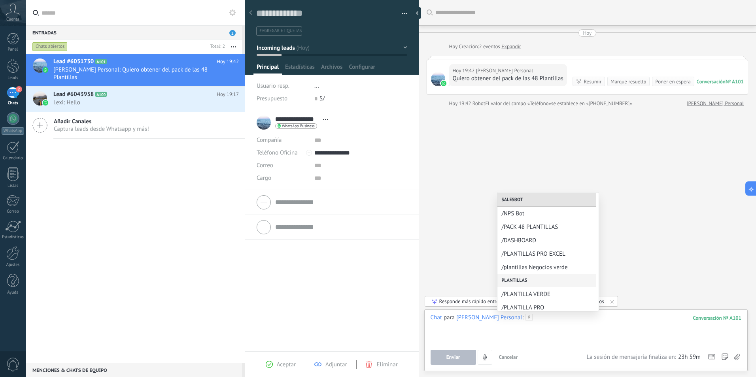
scroll to position [0, 0]
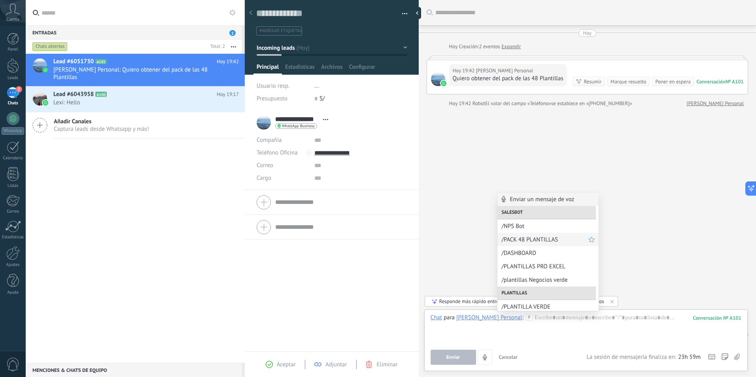
click at [551, 243] on span "/PACK 48 PLANTILLAS" at bounding box center [545, 240] width 87 height 8
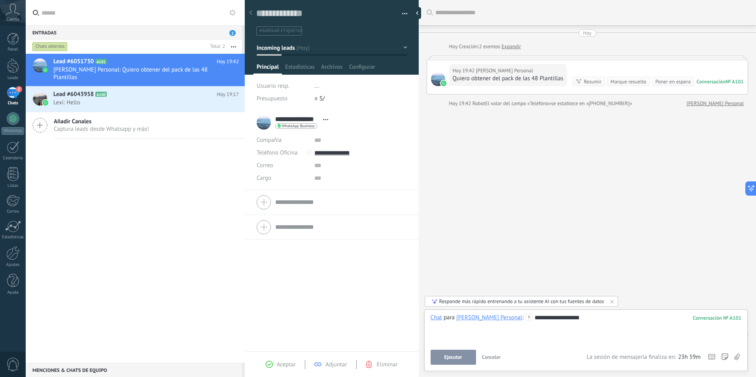
click at [462, 355] on button "Ejecutar" at bounding box center [453, 357] width 45 height 15
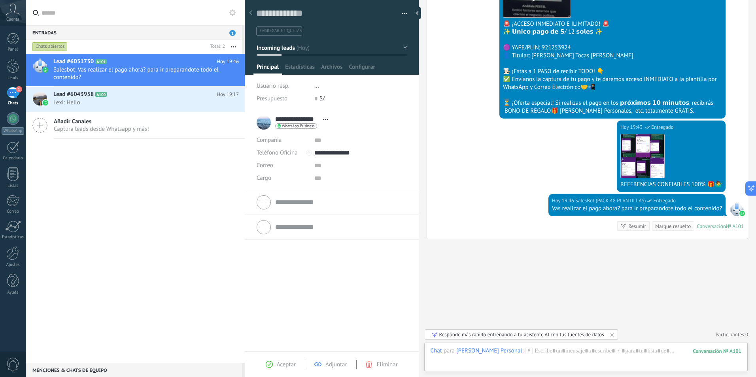
scroll to position [416, 0]
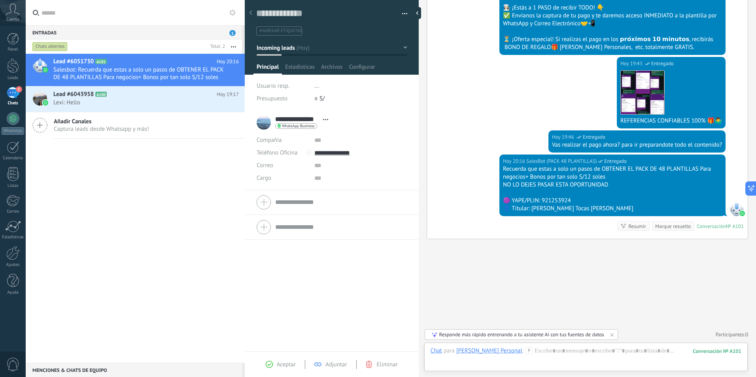
click at [229, 16] on button at bounding box center [232, 12] width 9 height 9
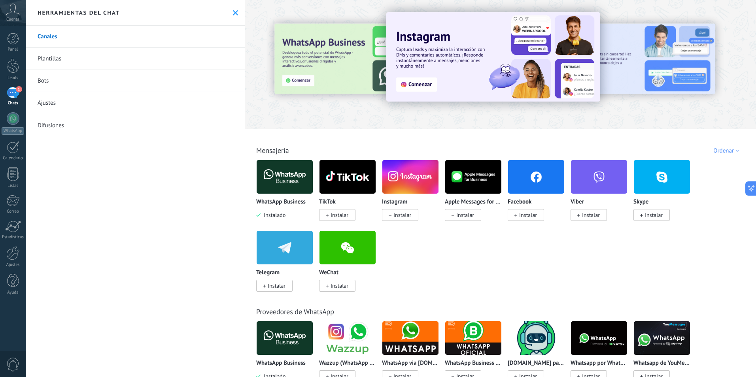
click at [76, 55] on link "Plantillas" at bounding box center [135, 59] width 219 height 22
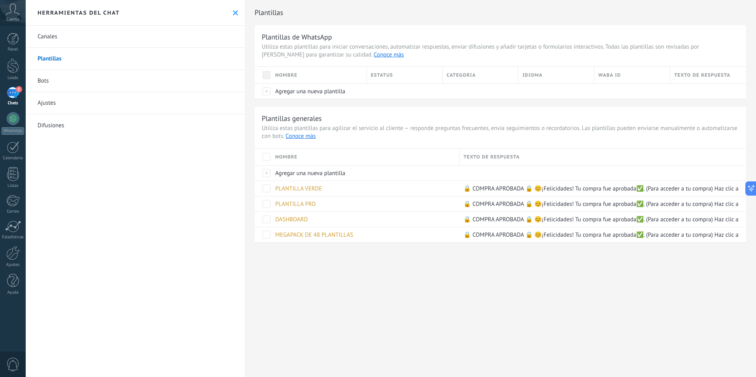
click at [77, 86] on link "Bots" at bounding box center [135, 81] width 219 height 22
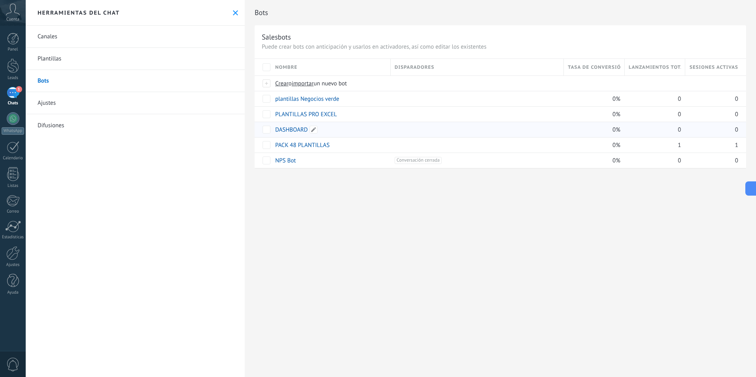
click at [293, 128] on link "DASHBOARD" at bounding box center [291, 130] width 32 height 8
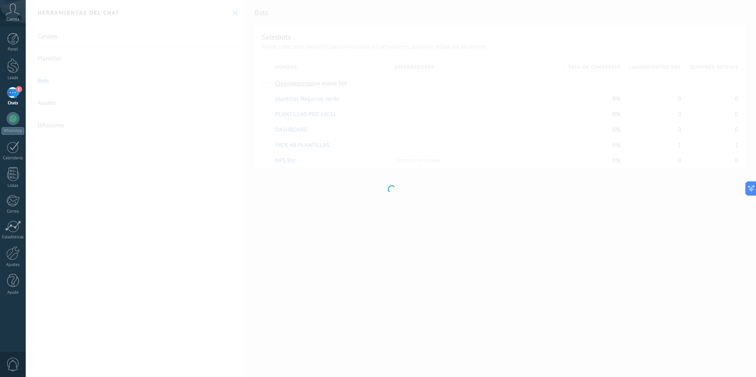
type input "*********"
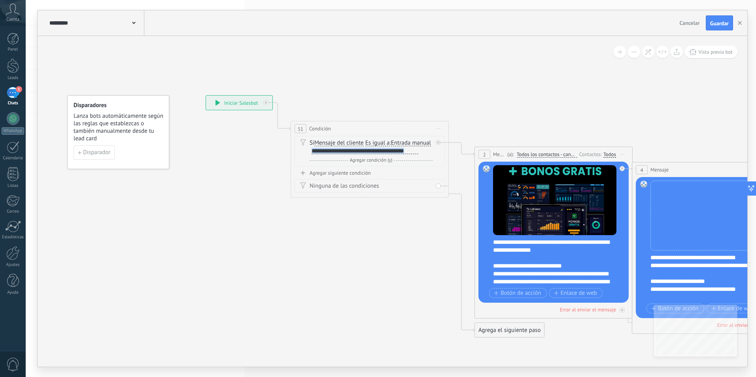
drag, startPoint x: 418, startPoint y: 158, endPoint x: 309, endPoint y: 163, distance: 108.9
click at [309, 163] on div "Si Mensaje del cliente Mensaje del cliente Emoción de la conversación Comentari…" at bounding box center [370, 151] width 150 height 30
copy div "**********"
click at [17, 98] on div "1" at bounding box center [13, 92] width 13 height 11
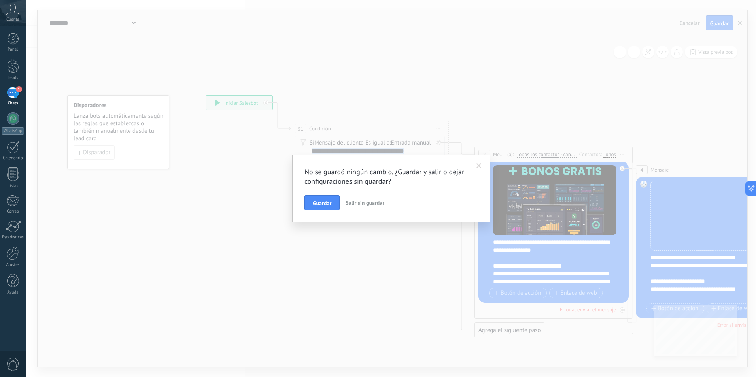
click at [373, 204] on span "Salir sin guardar" at bounding box center [365, 202] width 39 height 7
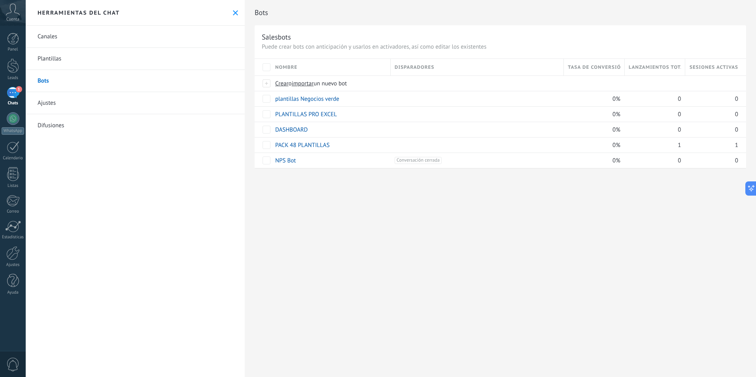
click at [17, 93] on div "1" at bounding box center [13, 92] width 13 height 11
click at [17, 95] on div "1" at bounding box center [13, 92] width 13 height 11
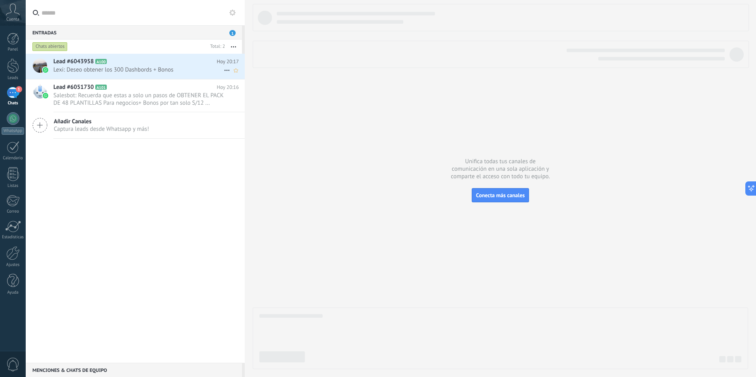
click at [198, 71] on span "Lexi: Deseo obtener los 300 Dashbords + Bonos" at bounding box center [138, 70] width 171 height 8
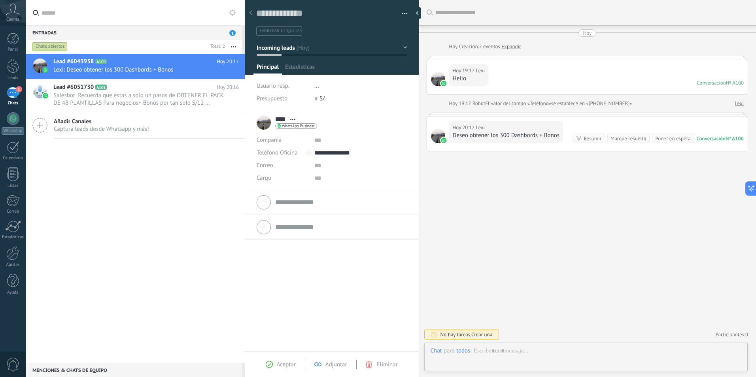
scroll to position [12, 0]
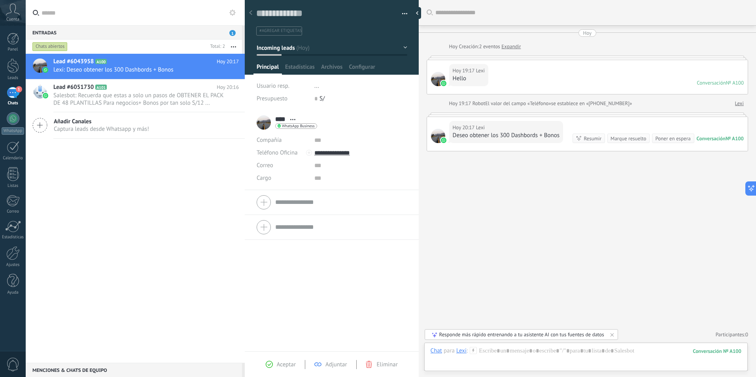
click at [473, 349] on icon at bounding box center [473, 350] width 7 height 7
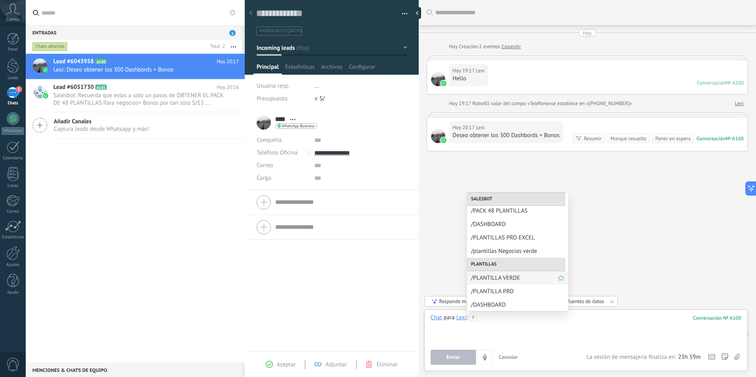
scroll to position [43, 0]
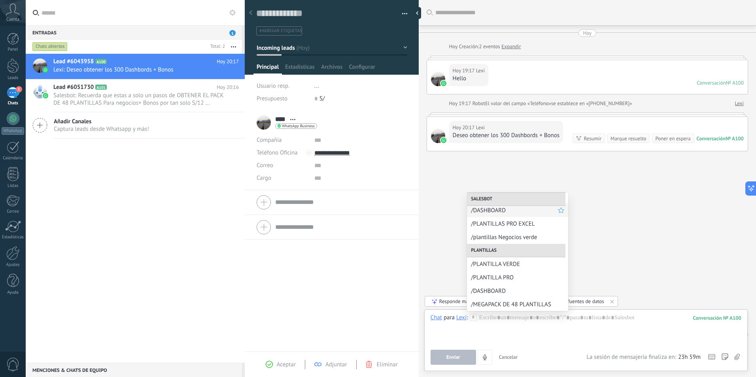
click at [510, 216] on div "/DASHBOARD" at bounding box center [517, 210] width 101 height 13
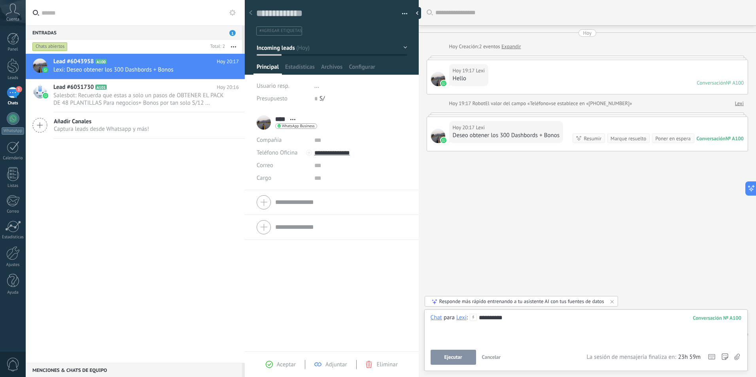
click at [452, 358] on span "Ejecutar" at bounding box center [454, 358] width 18 height 6
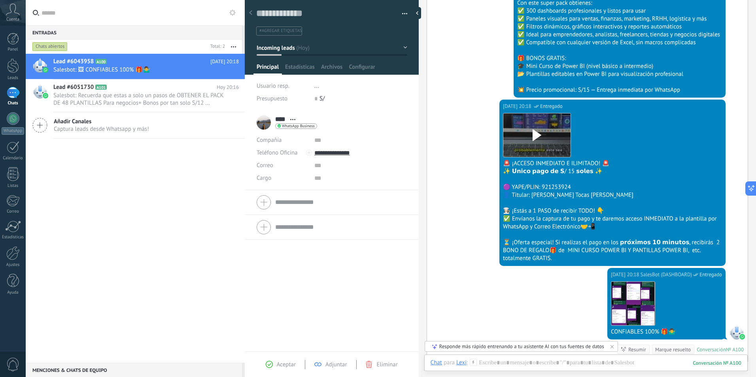
scroll to position [351, 0]
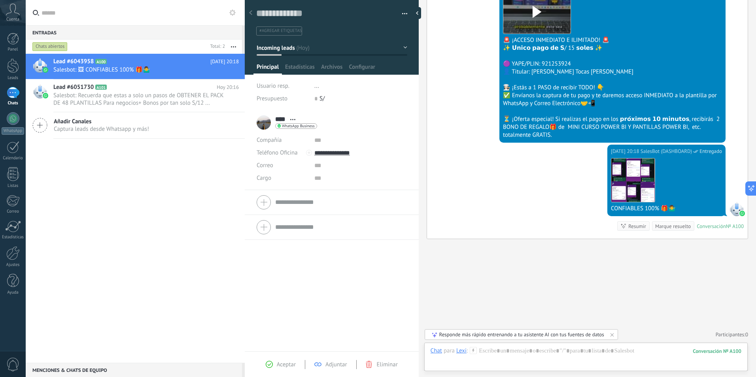
click at [746, 334] on span "0" at bounding box center [747, 335] width 3 height 7
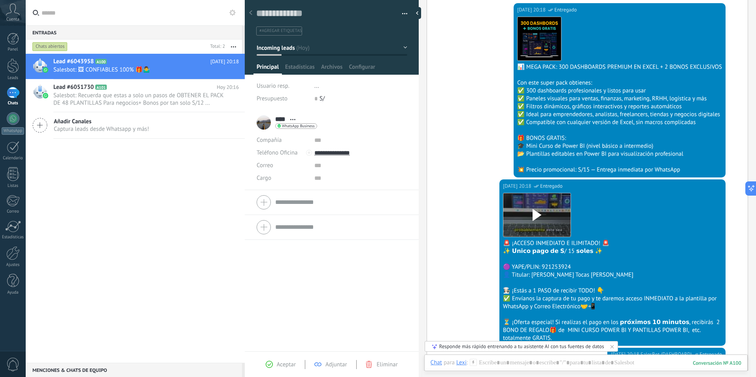
scroll to position [148, 0]
click at [613, 348] on icon at bounding box center [612, 347] width 6 height 6
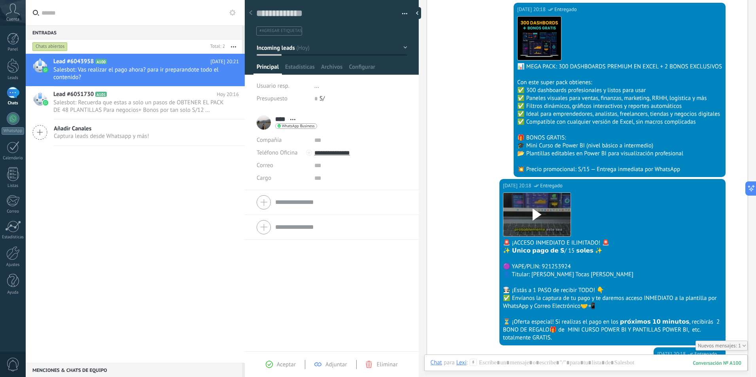
scroll to position [174, 0]
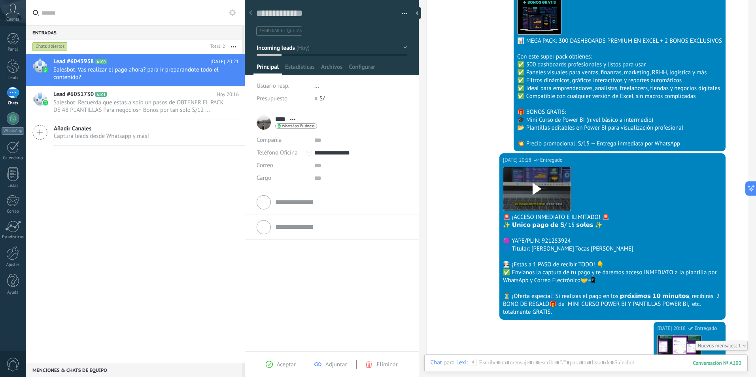
click at [234, 13] on icon at bounding box center [232, 12] width 6 height 6
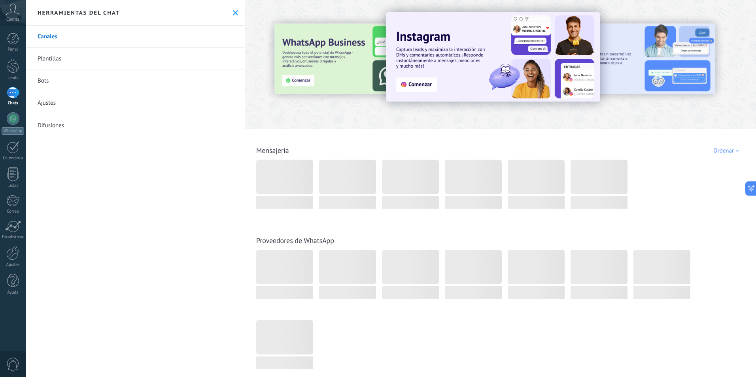
click at [60, 82] on link "Bots" at bounding box center [135, 81] width 219 height 22
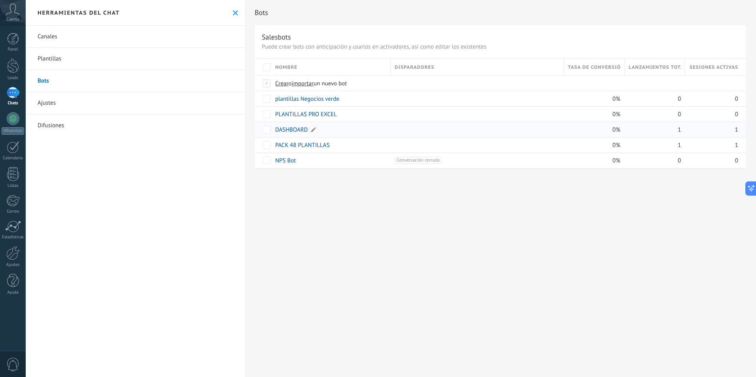
click at [290, 129] on link "DASHBOARD" at bounding box center [291, 130] width 32 height 8
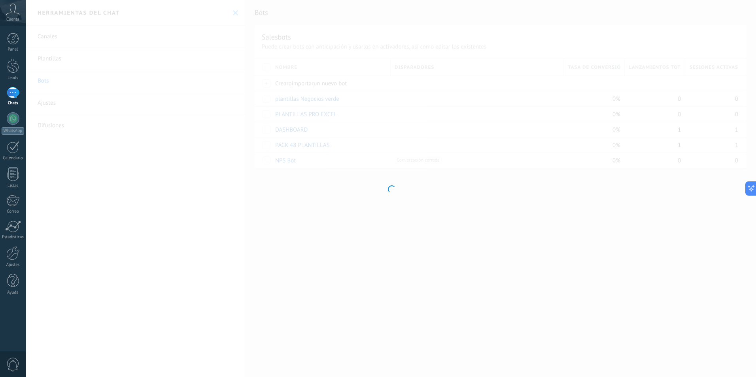
type input "*********"
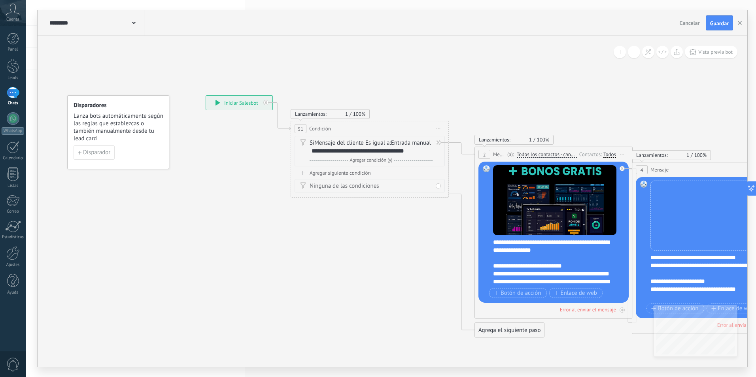
click at [417, 154] on div "**********" at bounding box center [365, 151] width 107 height 6
click at [419, 154] on div "**********" at bounding box center [365, 151] width 107 height 6
click at [722, 23] on span "Guardar" at bounding box center [720, 24] width 19 height 6
drag, startPoint x: 398, startPoint y: 161, endPoint x: 404, endPoint y: 153, distance: 9.6
click at [404, 153] on div "Si Mensaje del cliente Mensaje del cliente Emoción de la conversación Comentari…" at bounding box center [371, 147] width 123 height 16
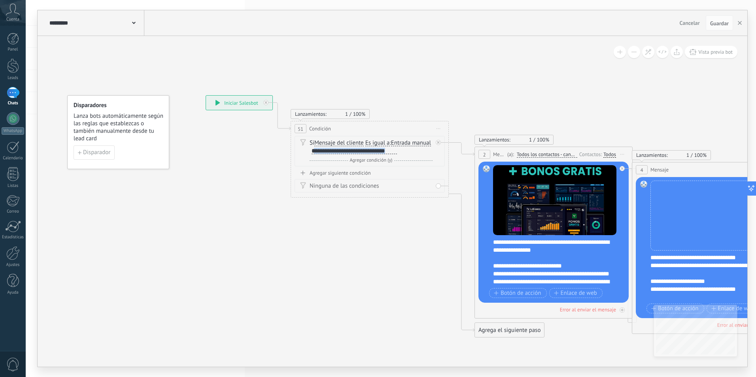
scroll to position [1, 0]
drag, startPoint x: 397, startPoint y: 161, endPoint x: 313, endPoint y: 164, distance: 83.6
click at [313, 164] on div "Si Mensaje del cliente Mensaje del cliente Emoción de la conversación Comentari…" at bounding box center [371, 151] width 123 height 25
copy div "**********"
click at [403, 165] on div "Y Agregar condición (y)" at bounding box center [371, 161] width 123 height 8
